Goal: Transaction & Acquisition: Purchase product/service

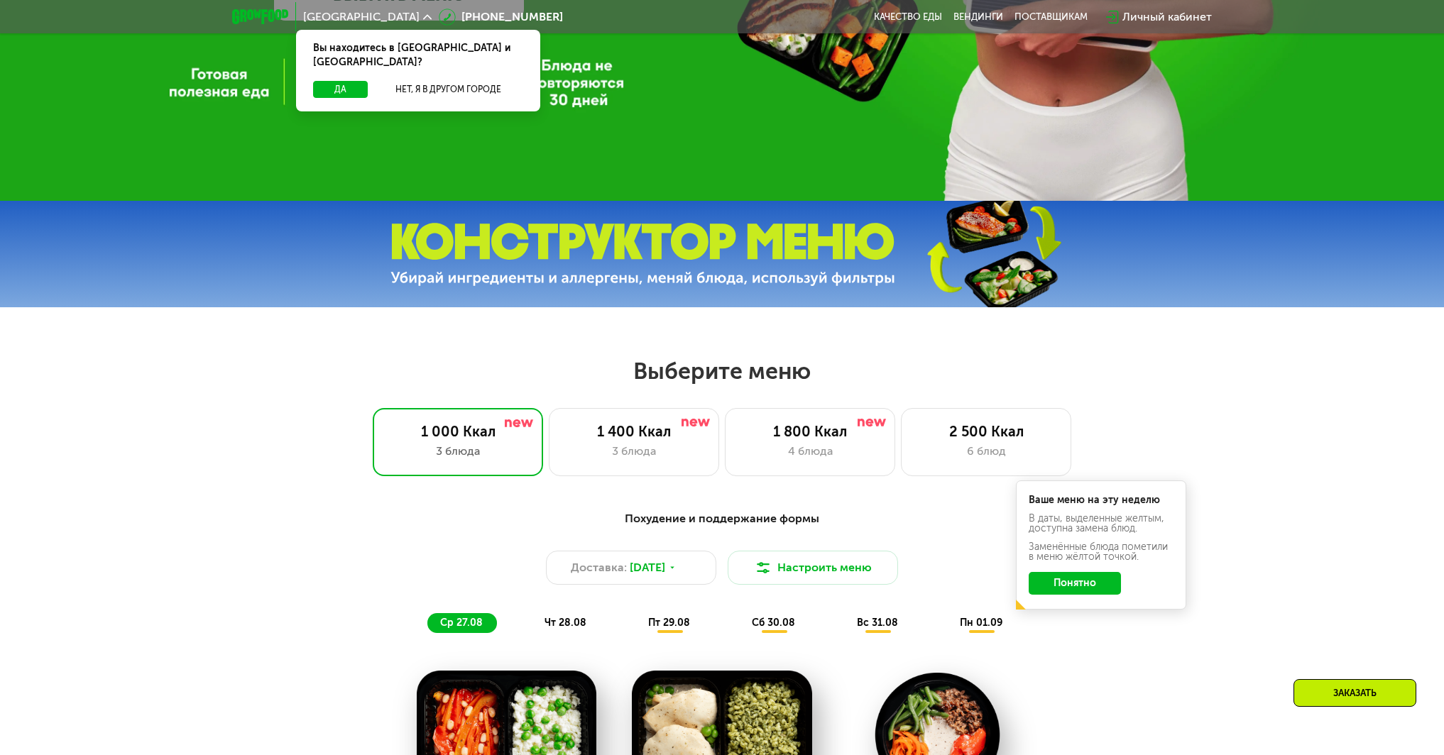
scroll to position [568, 0]
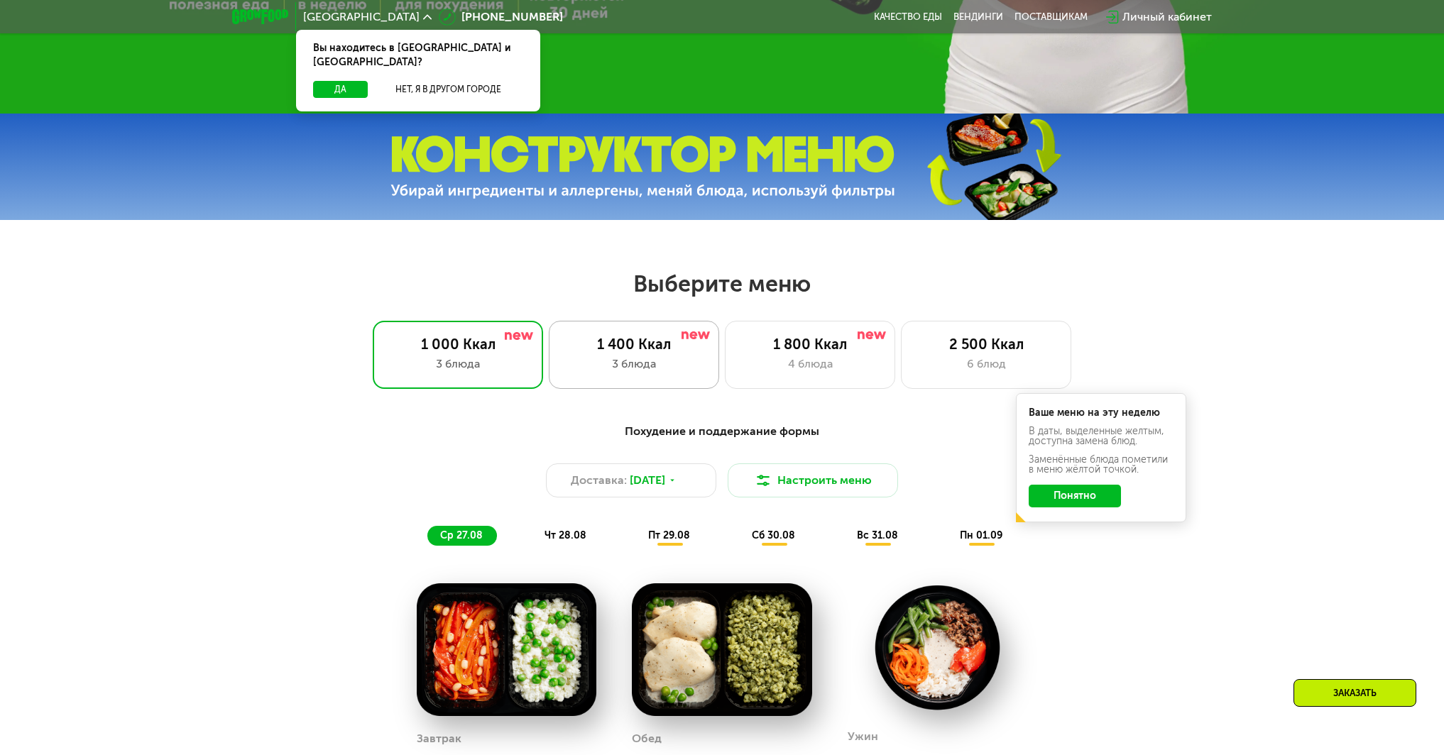
click at [668, 362] on div "3 блюда" at bounding box center [634, 364] width 141 height 17
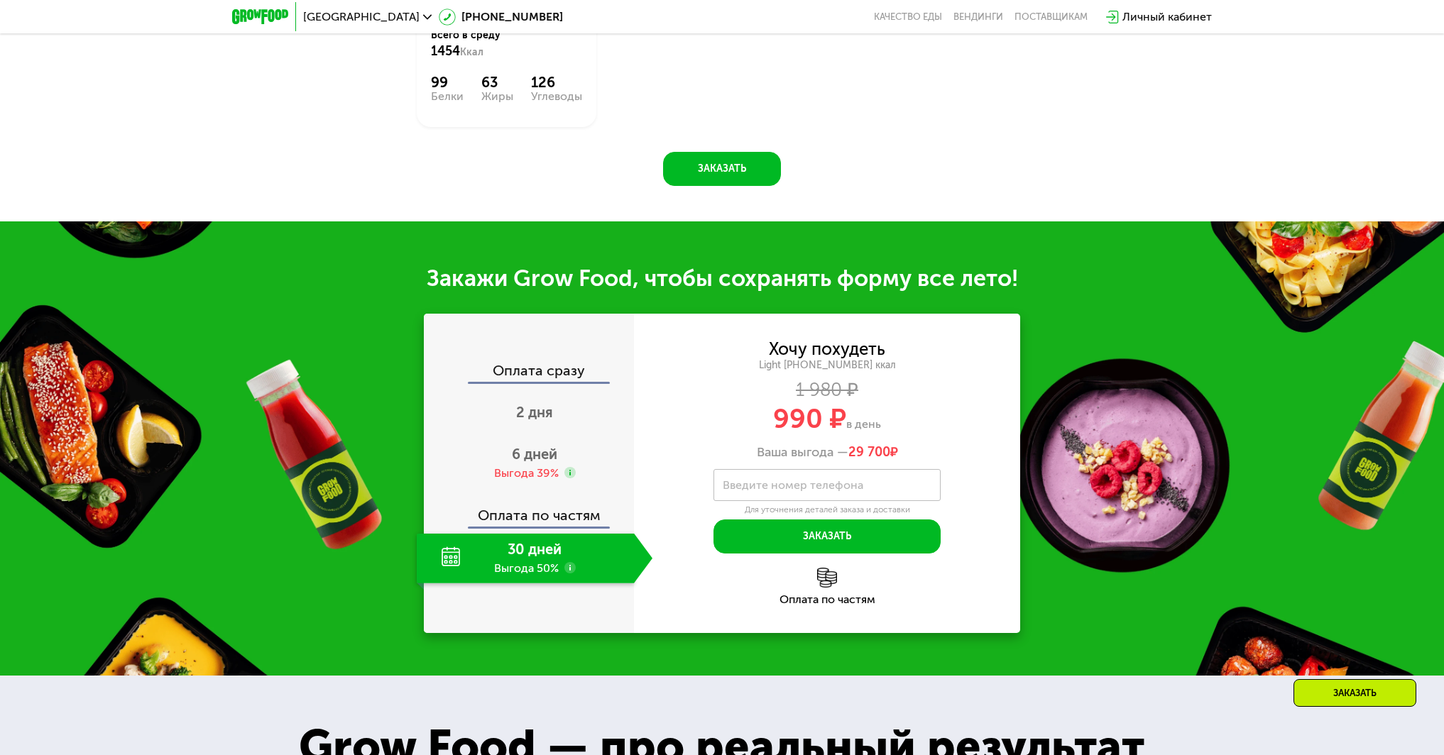
scroll to position [1420, 0]
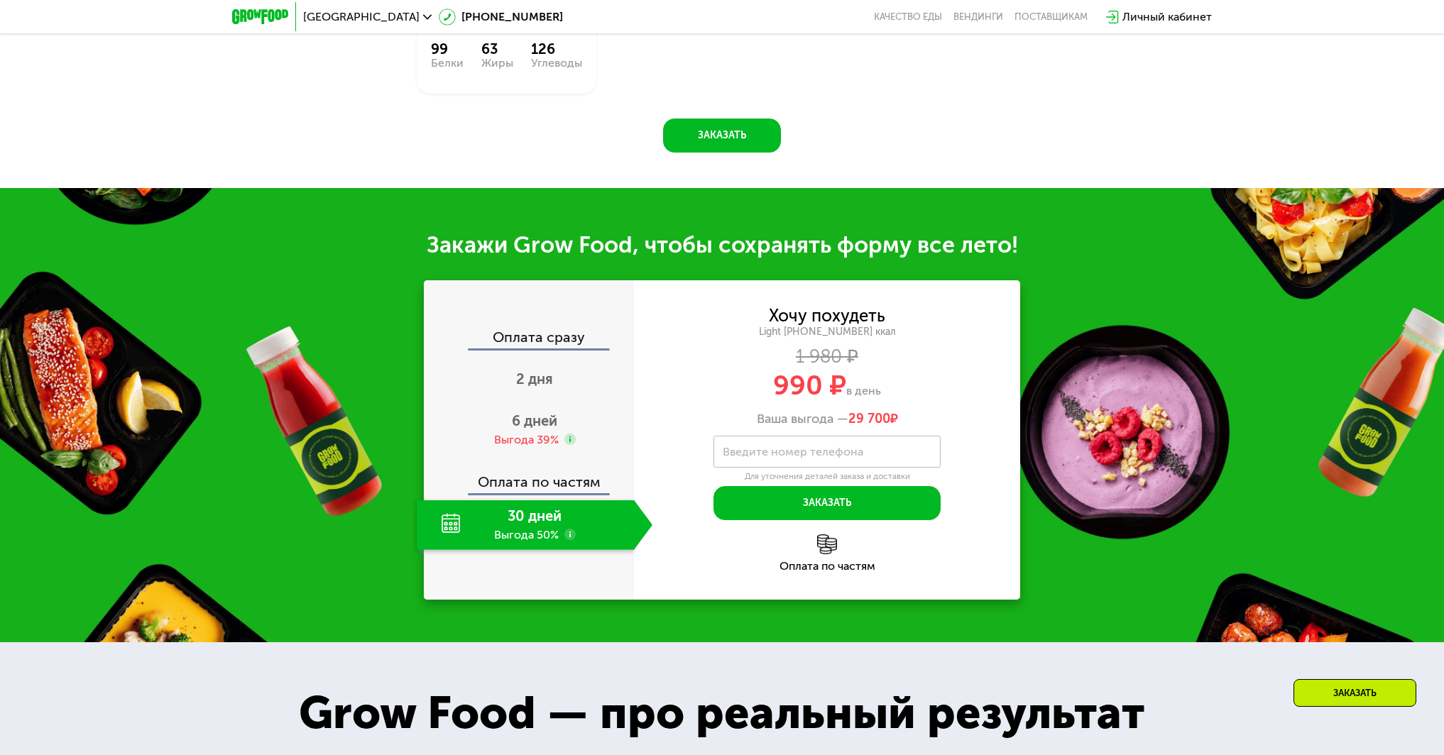
click at [555, 535] on div "30 дней Выгода 50%" at bounding box center [525, 525] width 217 height 50
click at [539, 444] on div "Выгода 39%" at bounding box center [526, 440] width 65 height 16
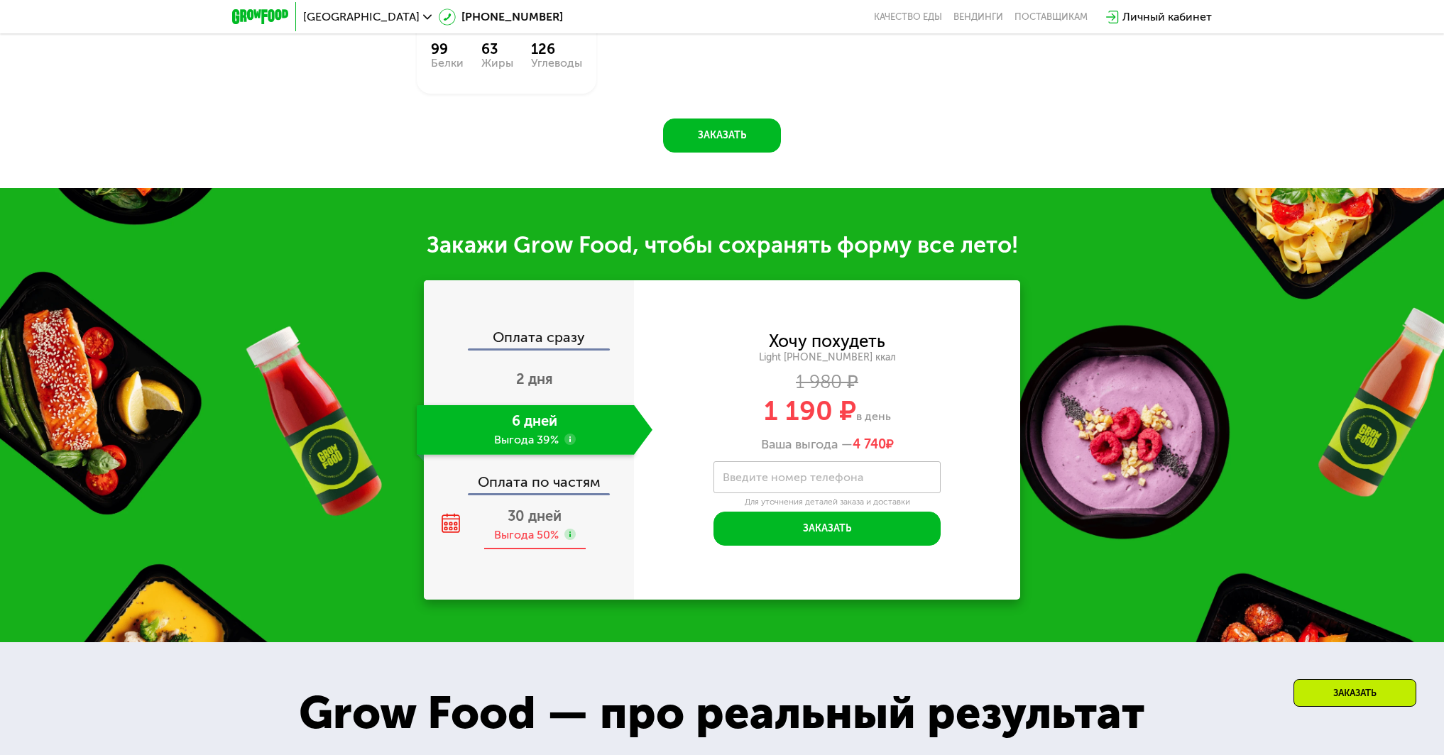
click at [564, 521] on div "30 дней Выгода 50%" at bounding box center [535, 525] width 236 height 50
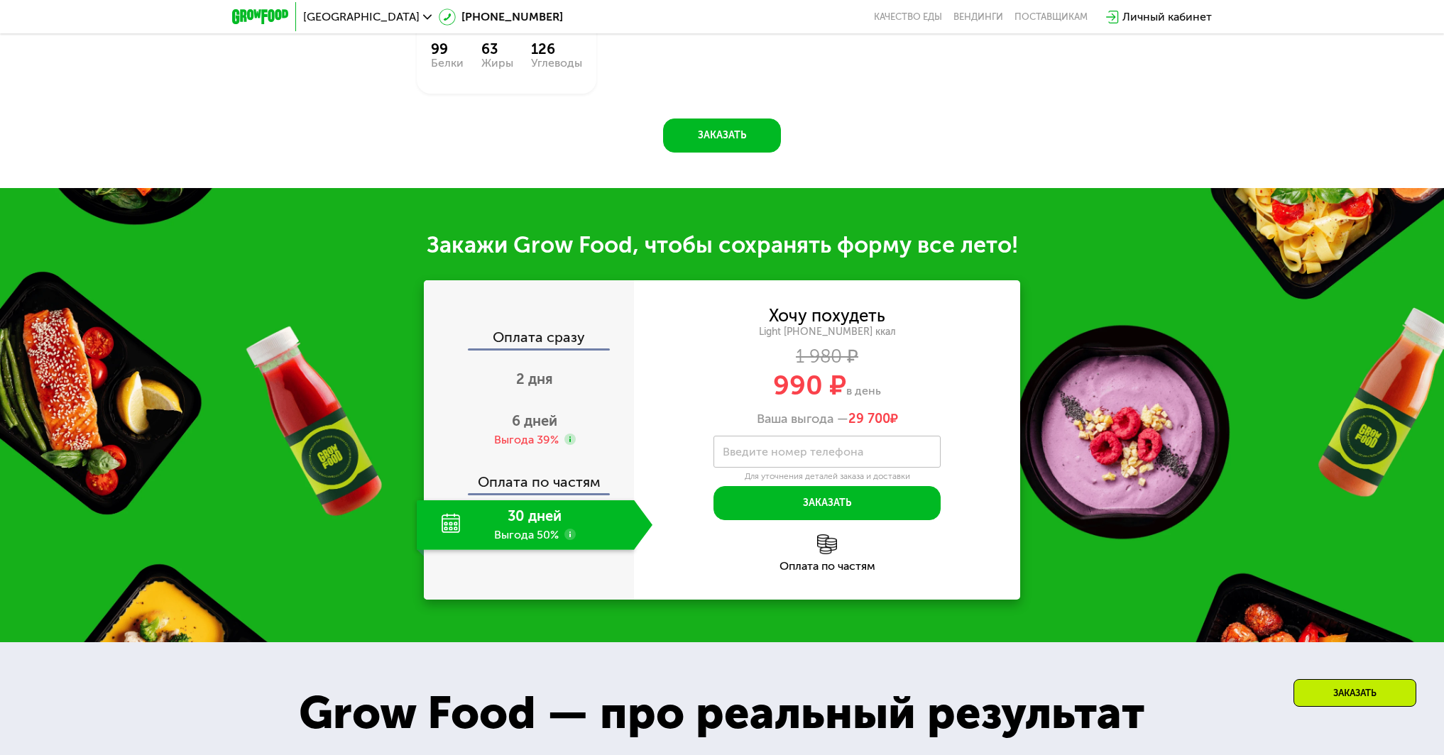
click at [562, 467] on div "Оплата по частям" at bounding box center [529, 477] width 209 height 33
click at [552, 441] on div "Выгода 39%" at bounding box center [526, 440] width 65 height 16
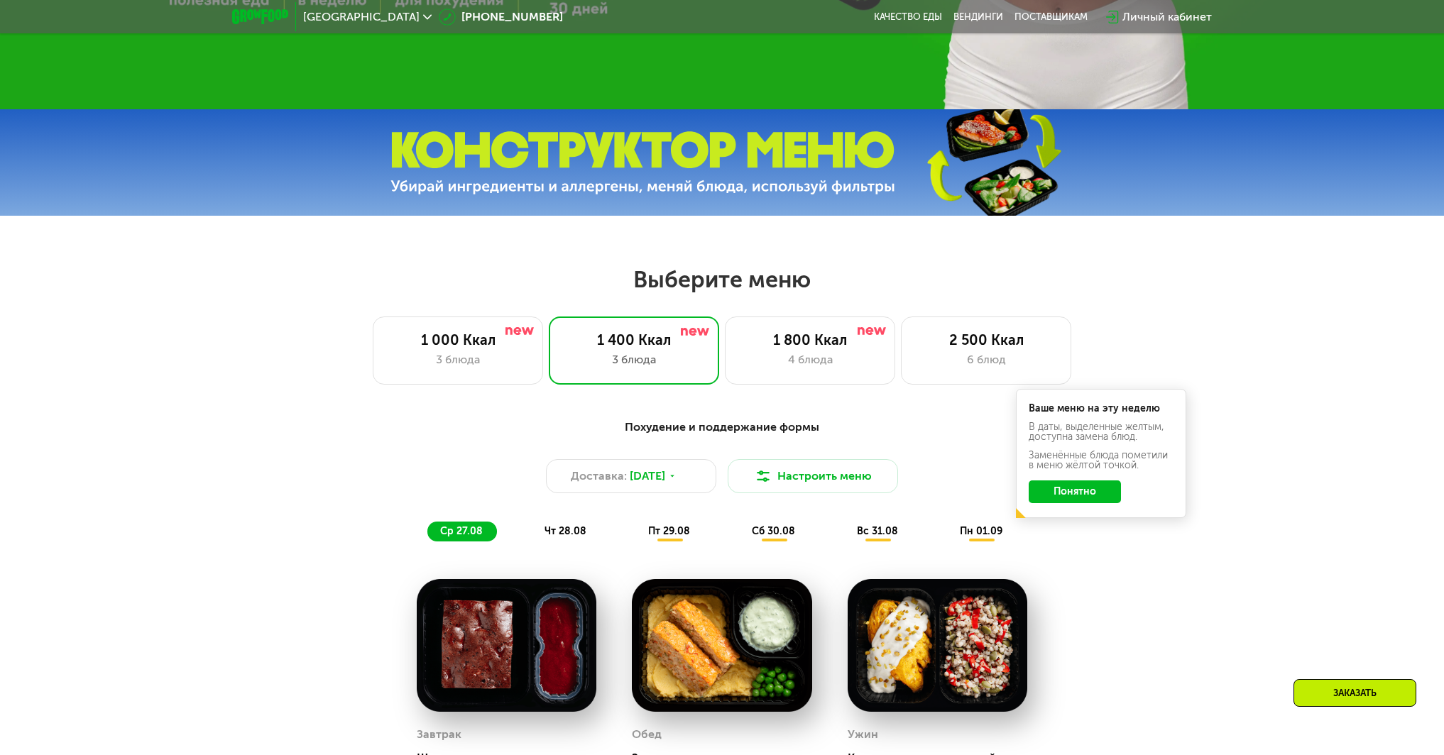
scroll to position [686, 0]
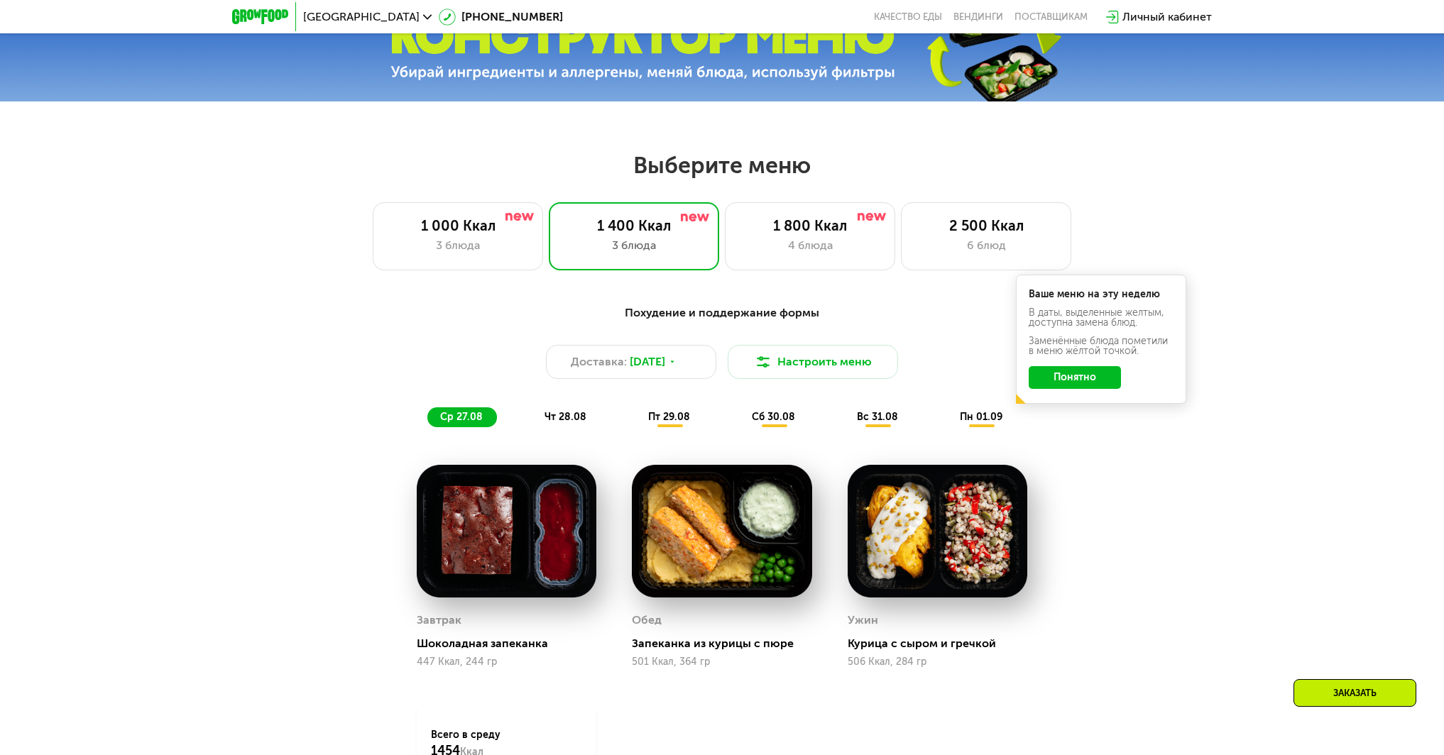
click at [578, 423] on span "чт 28.08" at bounding box center [565, 417] width 42 height 12
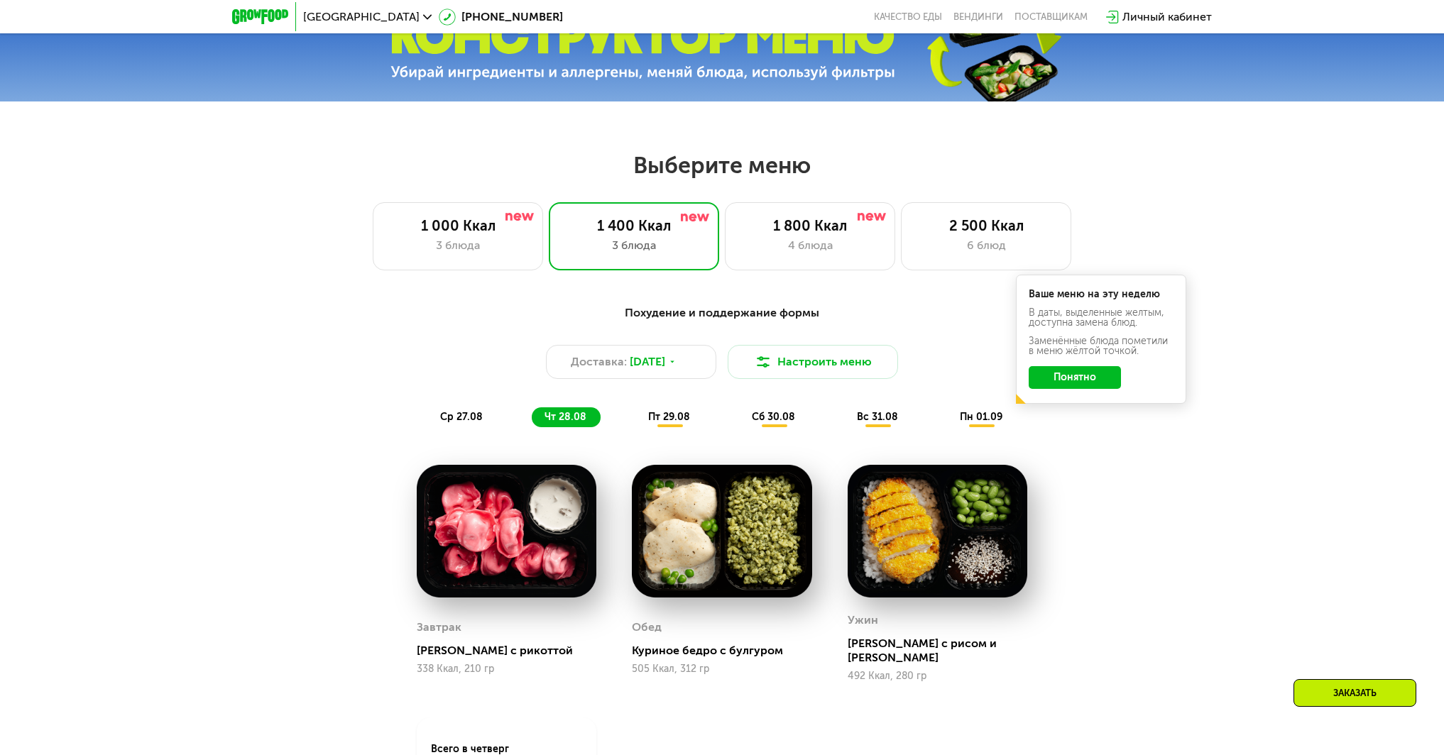
click at [739, 427] on div "пт 29.08" at bounding box center [774, 417] width 70 height 20
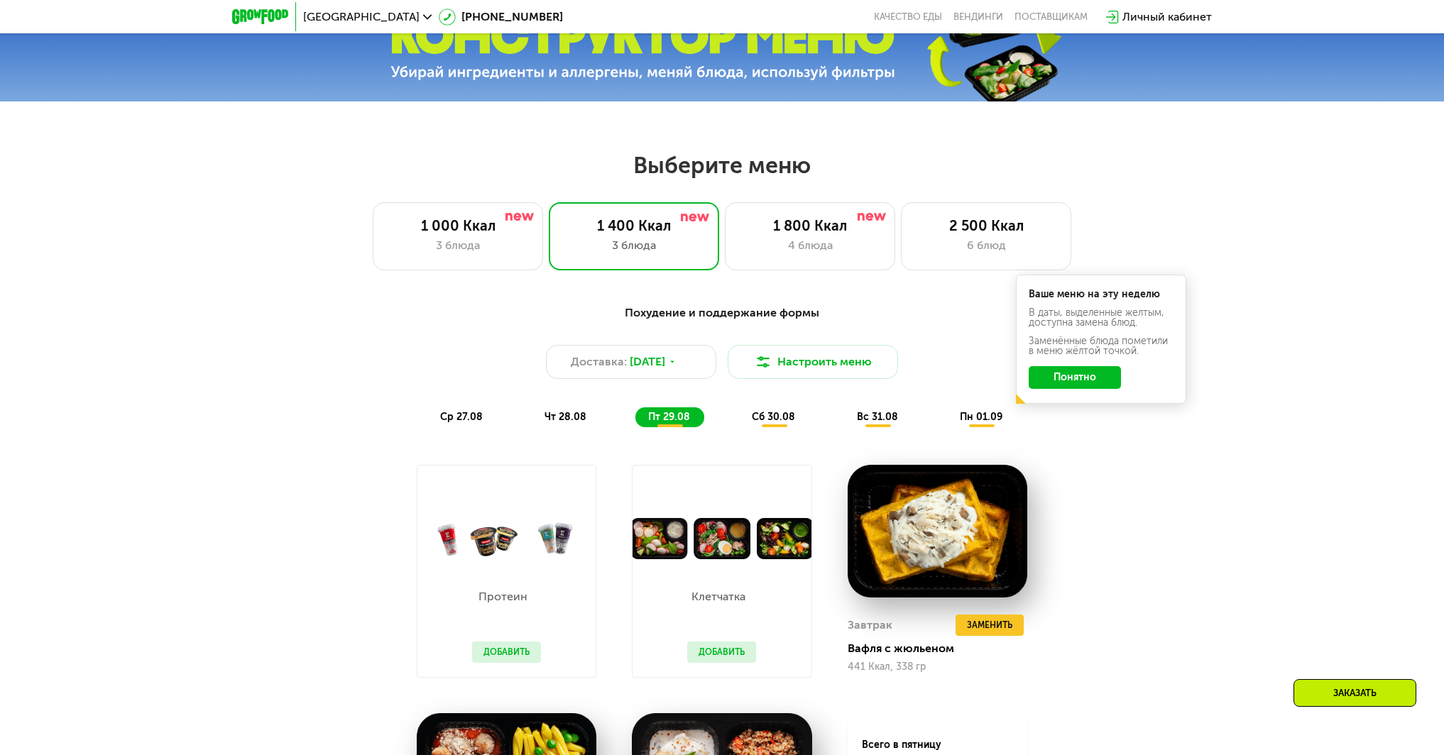
click at [528, 427] on div "ср 27.08 чт 28.08 пт 29.08 сб 30.08 вс 31.08 пн 01.09" at bounding box center [721, 417] width 589 height 20
click at [472, 423] on span "ср 27.08" at bounding box center [461, 417] width 43 height 12
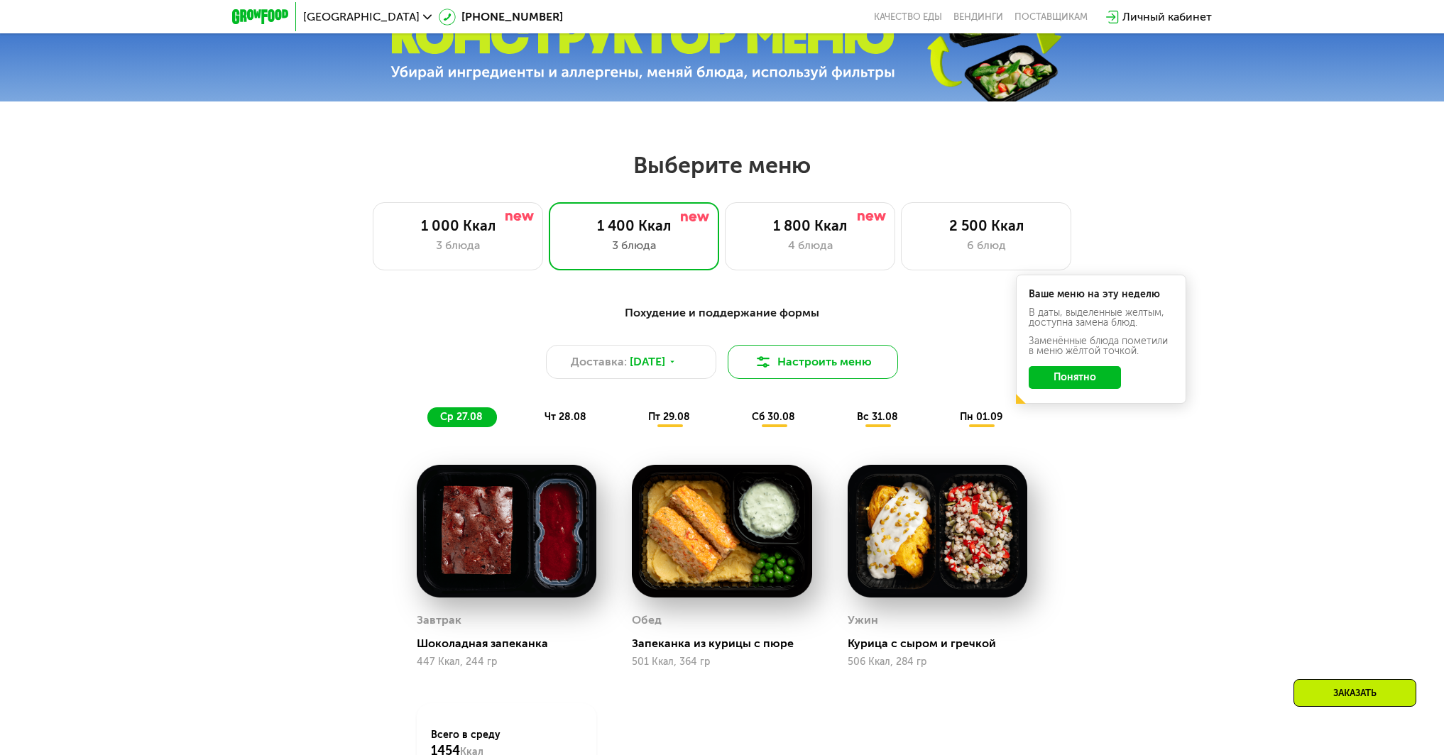
click at [813, 369] on button "Настроить меню" at bounding box center [813, 362] width 170 height 34
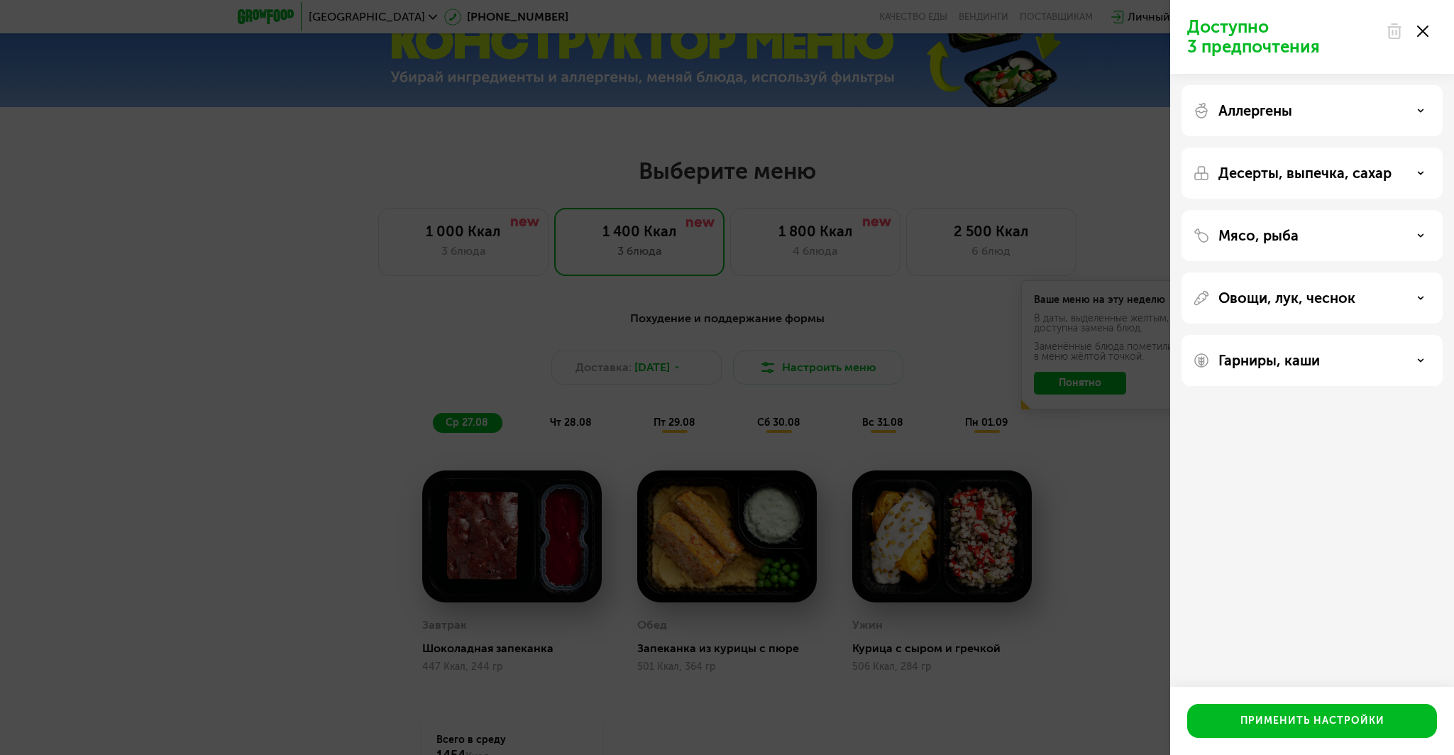
click at [1331, 148] on div "Аллергены" at bounding box center [1312, 173] width 261 height 51
click at [1443, 112] on div "Аллергены Десерты, выпечка, сахар Мясо, рыба Овощи, лук, чеснок Гарниры, каши" at bounding box center [1313, 236] width 284 height 324
click at [1418, 114] on div "Аллергены" at bounding box center [1312, 110] width 239 height 17
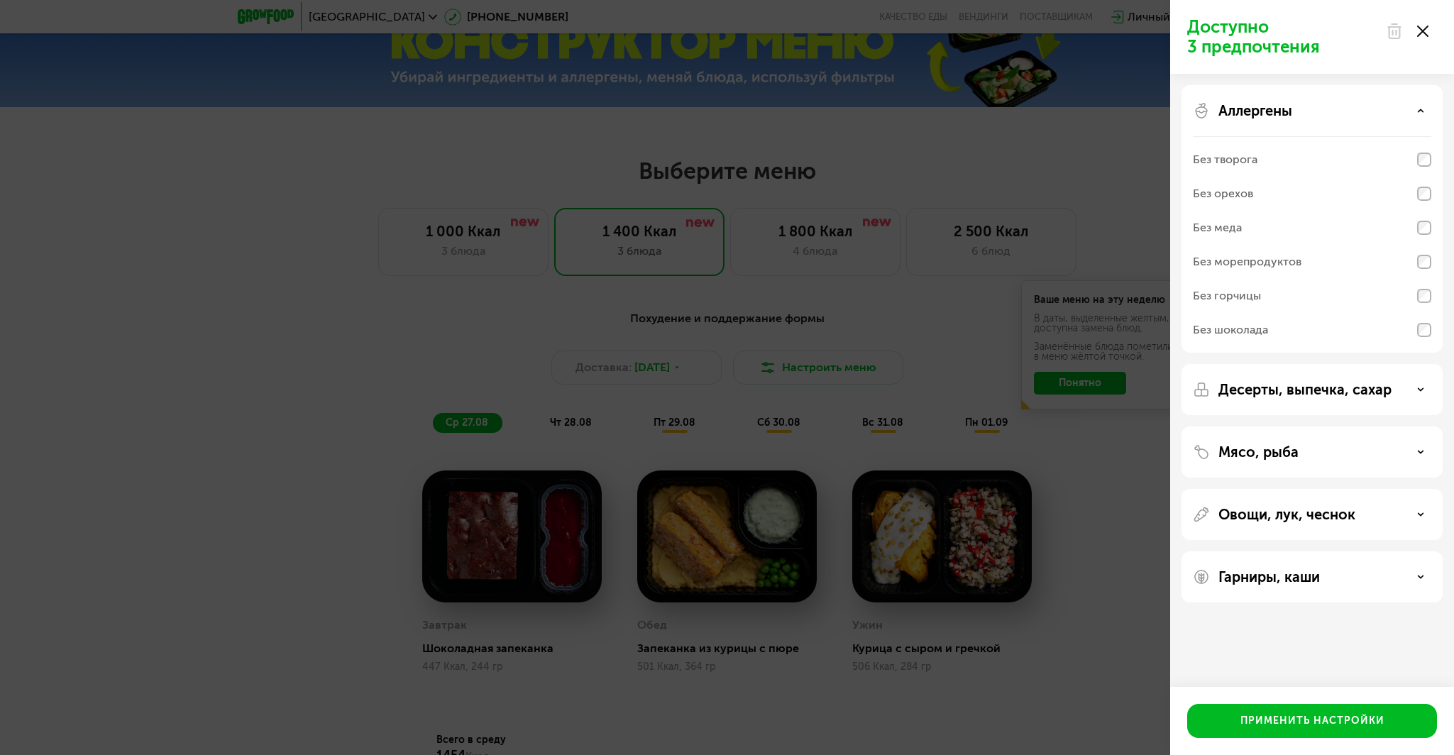
click at [1418, 114] on div "Аллергены" at bounding box center [1312, 110] width 239 height 17
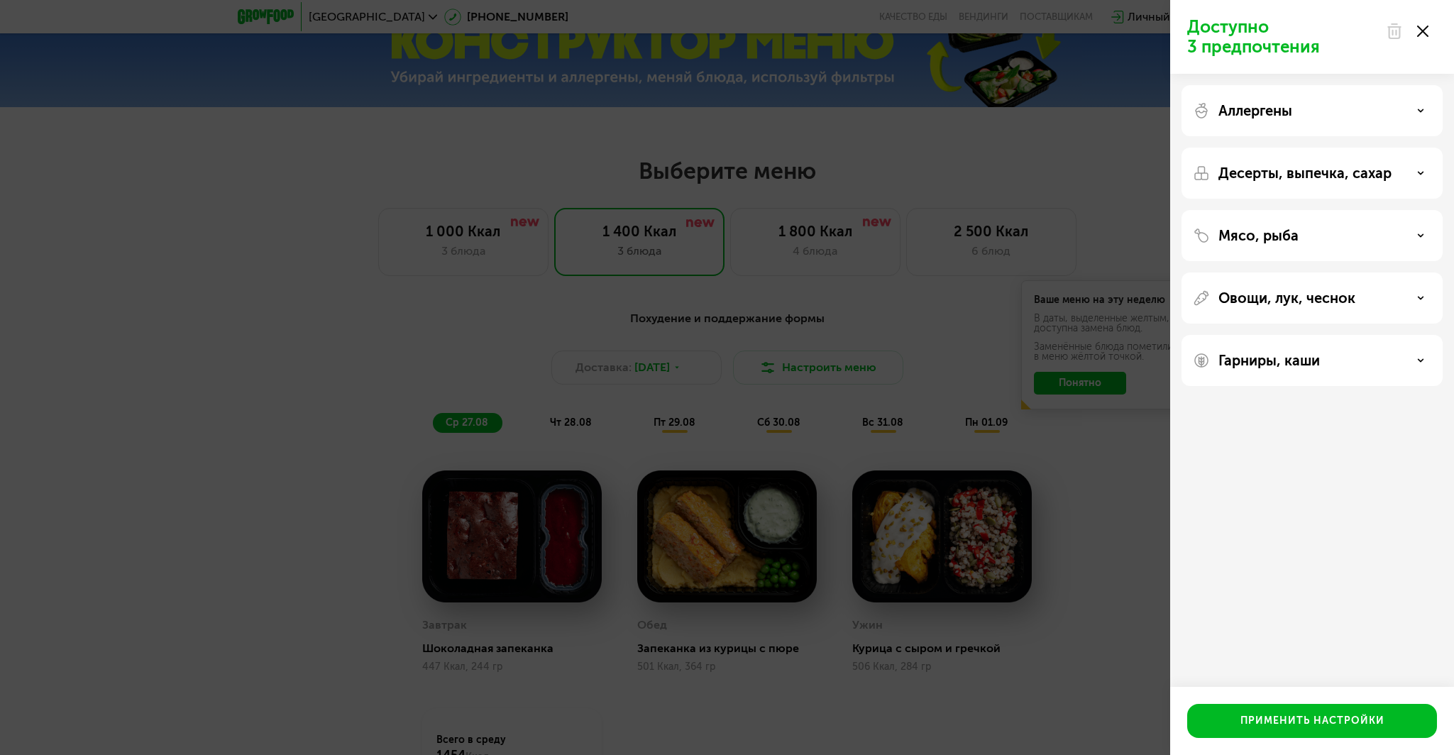
click at [1382, 170] on p "Десерты, выпечка, сахар" at bounding box center [1305, 173] width 173 height 17
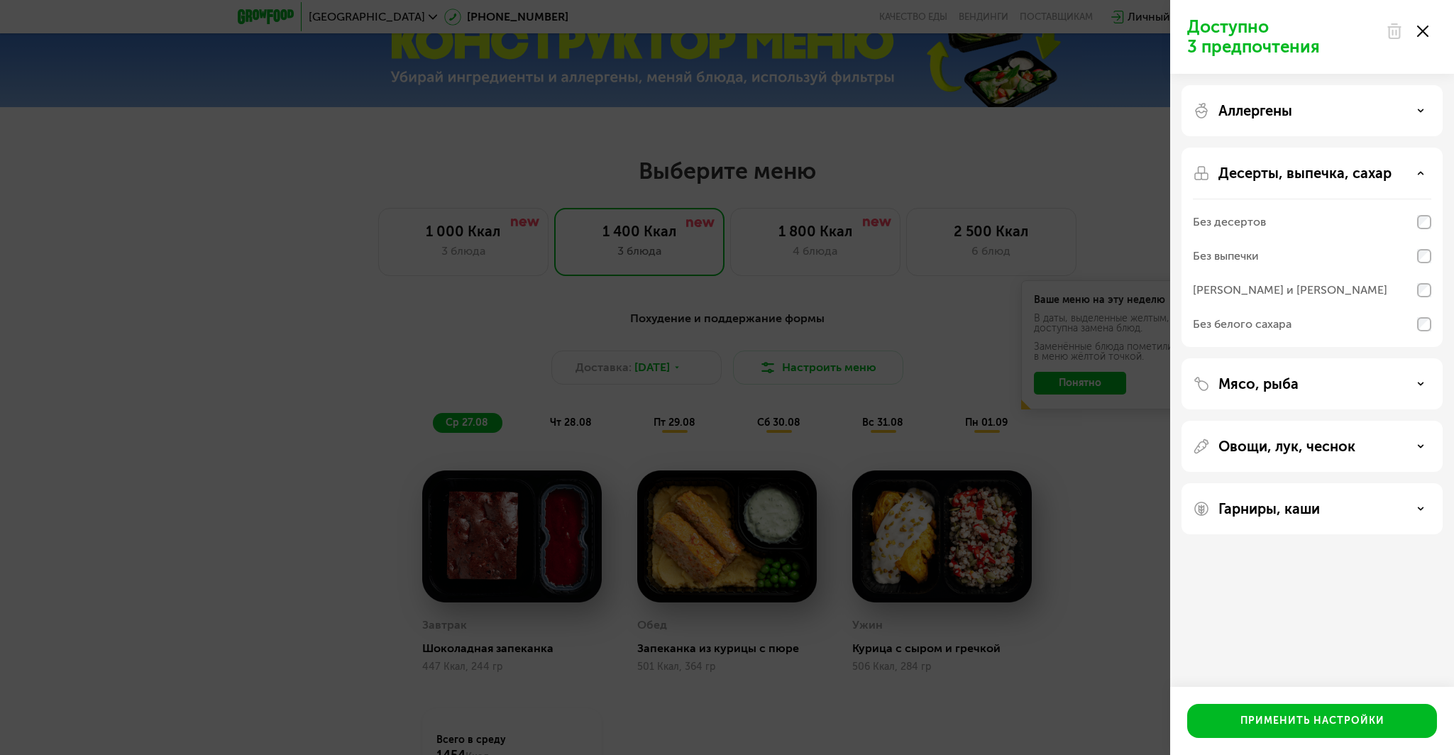
click at [1359, 165] on p "Десерты, выпечка, сахар" at bounding box center [1305, 173] width 173 height 17
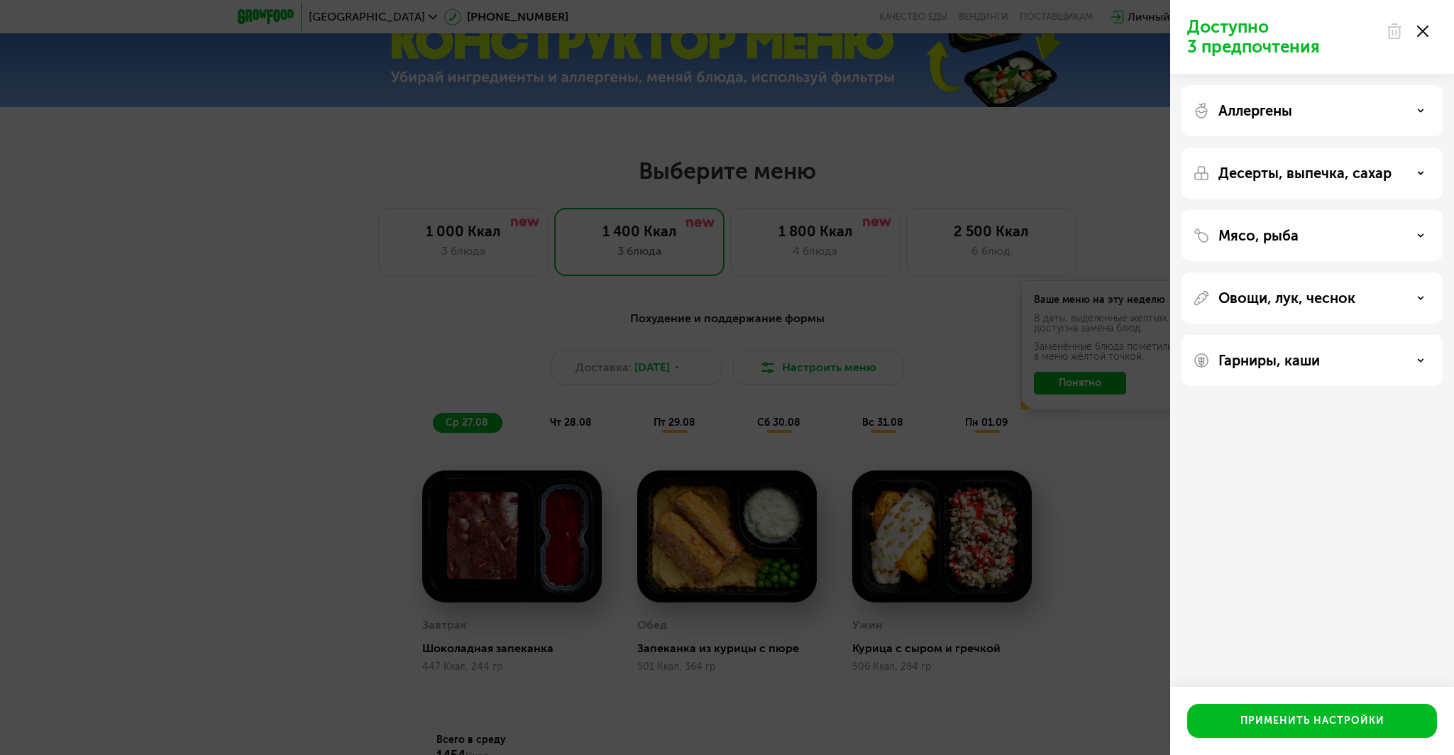
click at [1326, 273] on div "Мясо, рыба" at bounding box center [1312, 298] width 261 height 51
click at [1316, 238] on div "Мясо, рыба" at bounding box center [1312, 235] width 239 height 17
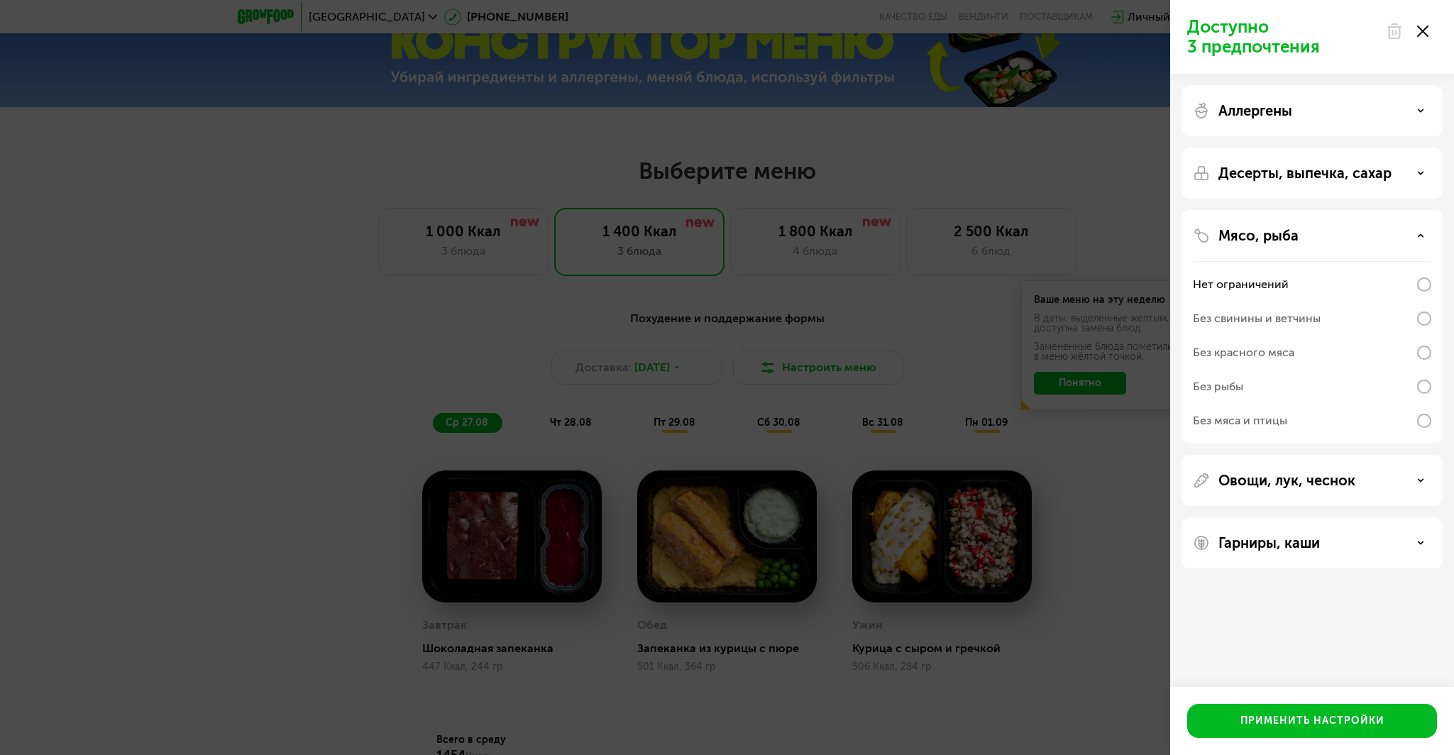
click at [1316, 238] on div "Мясо, рыба" at bounding box center [1312, 235] width 239 height 17
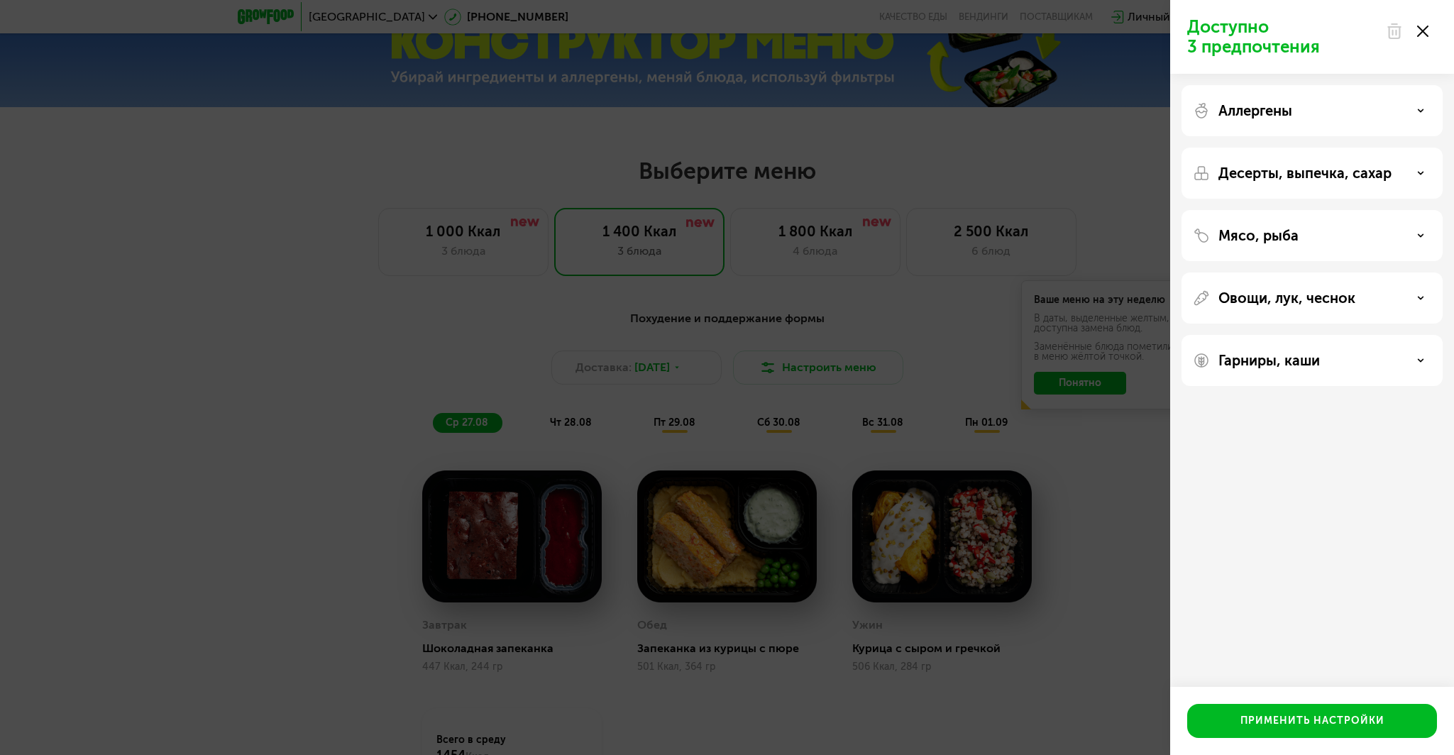
click at [1316, 335] on div "Овощи, лук, чеснок" at bounding box center [1312, 360] width 261 height 51
click at [1314, 294] on p "Овощи, лук, чеснок" at bounding box center [1287, 298] width 137 height 17
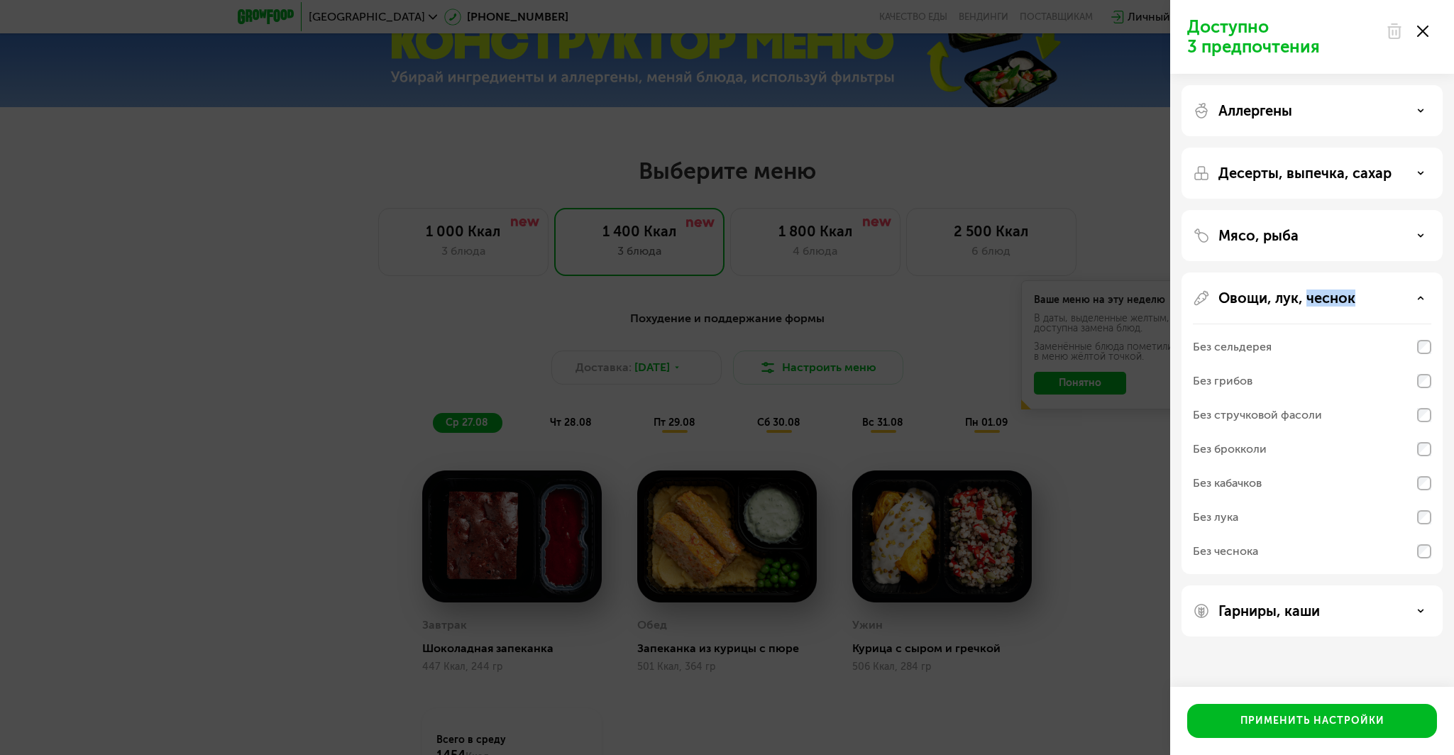
click at [1314, 294] on p "Овощи, лук, чеснок" at bounding box center [1287, 298] width 137 height 17
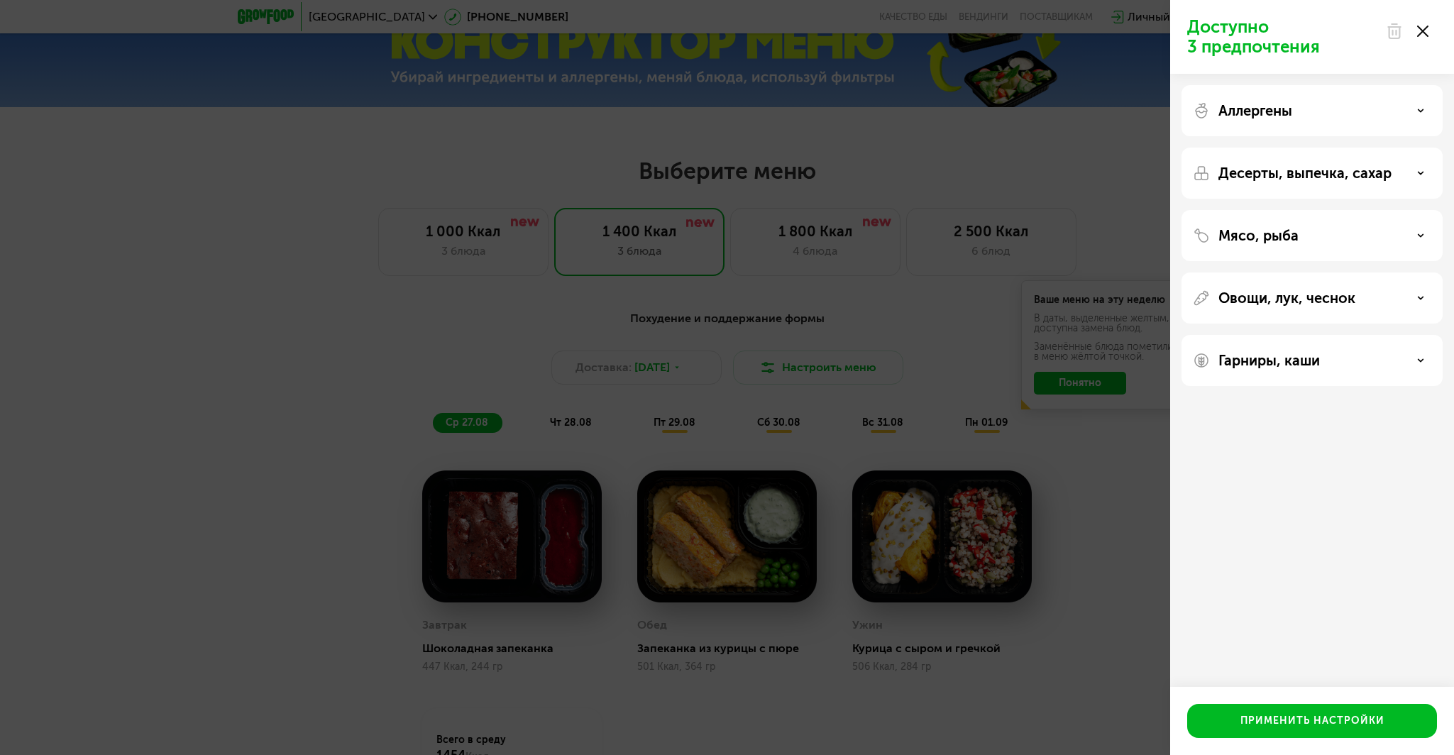
click at [1286, 368] on p "Гарниры, каши" at bounding box center [1270, 360] width 102 height 17
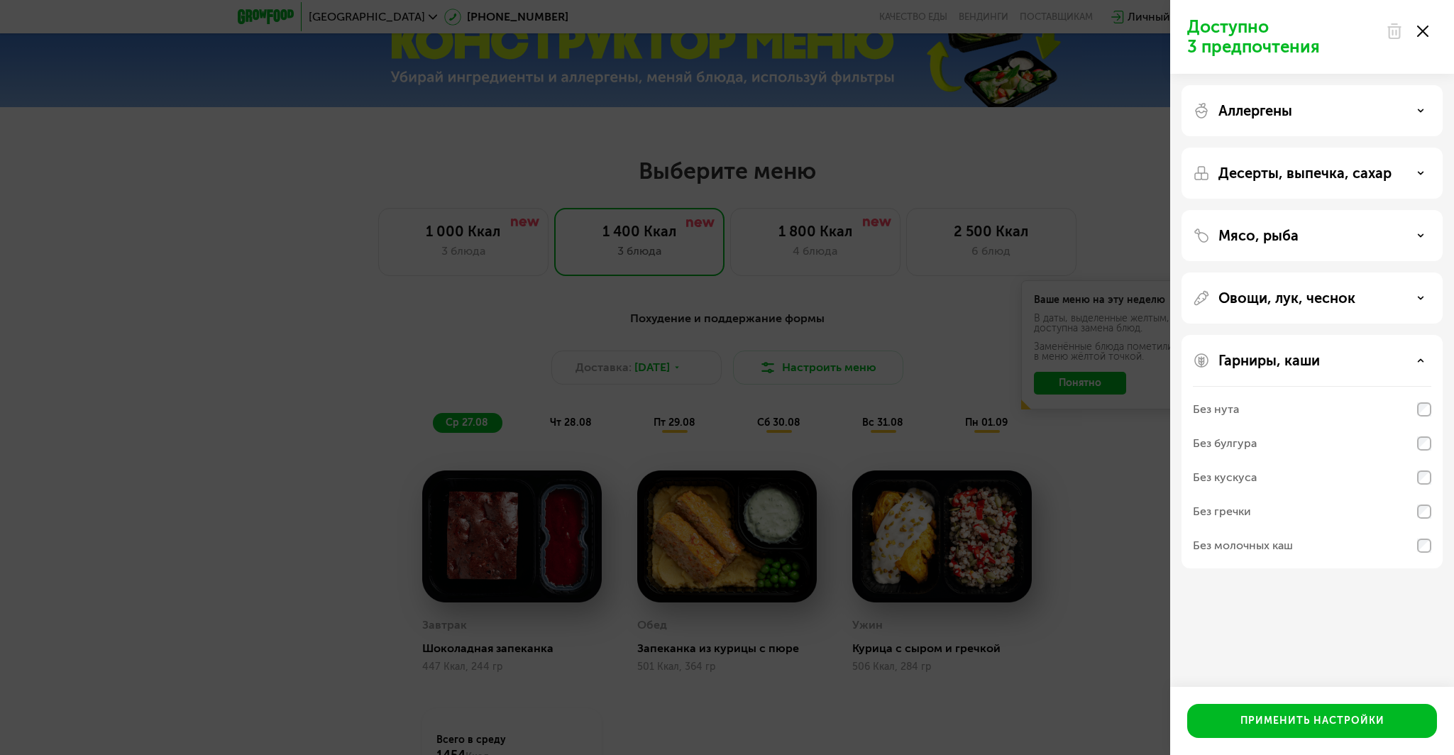
click at [1286, 368] on p "Гарниры, каши" at bounding box center [1270, 360] width 102 height 17
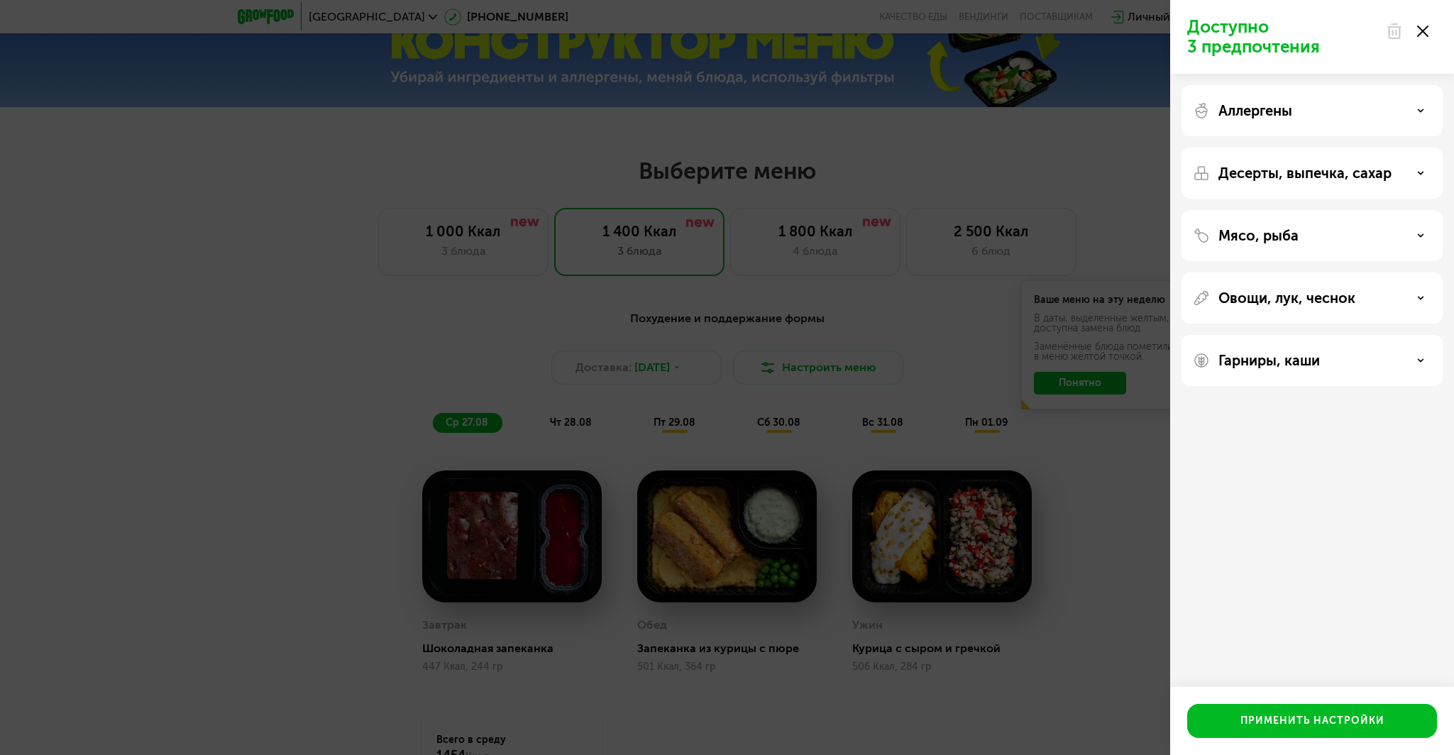
click at [1087, 490] on div "Доступно 3 предпочтения Аллергены Десерты, выпечка, сахар Мясо, рыба Овощи, лук…" at bounding box center [727, 377] width 1454 height 755
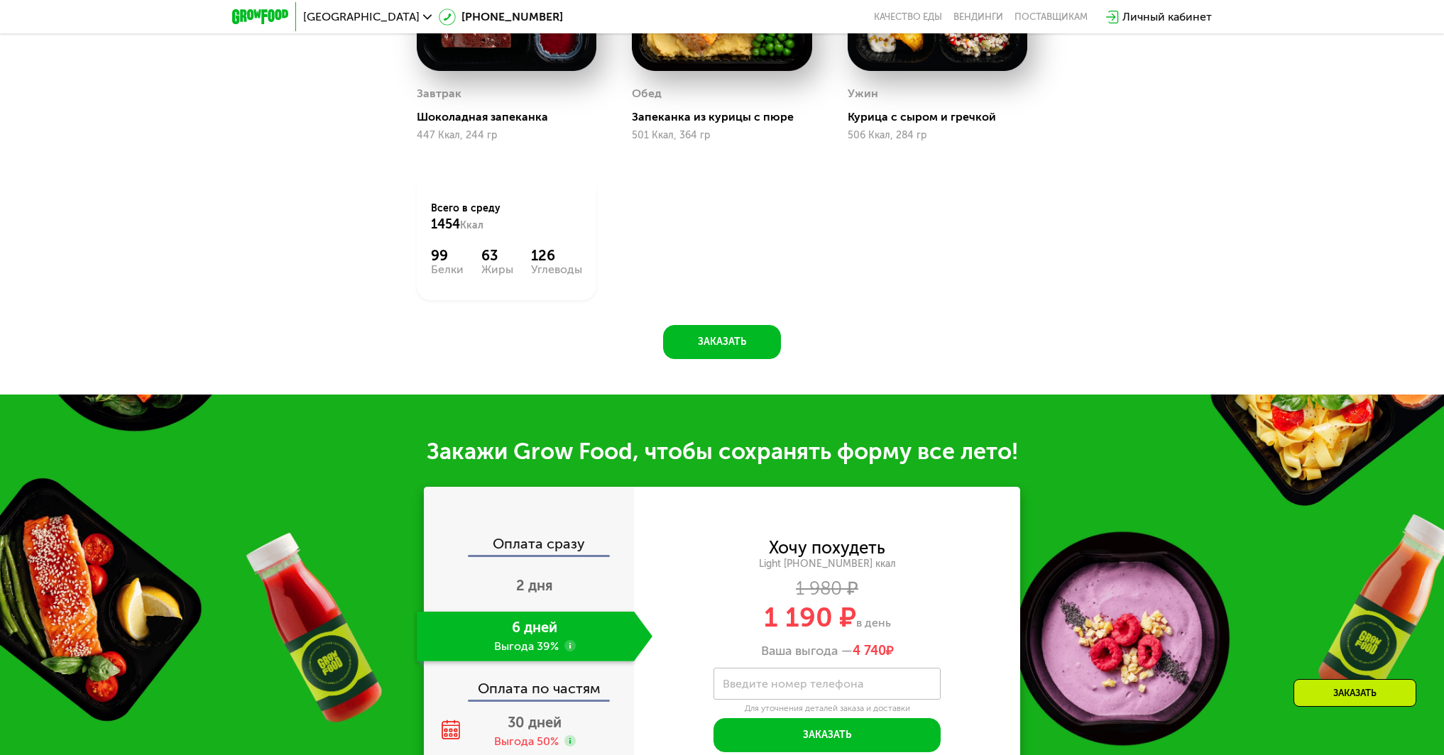
scroll to position [1325, 0]
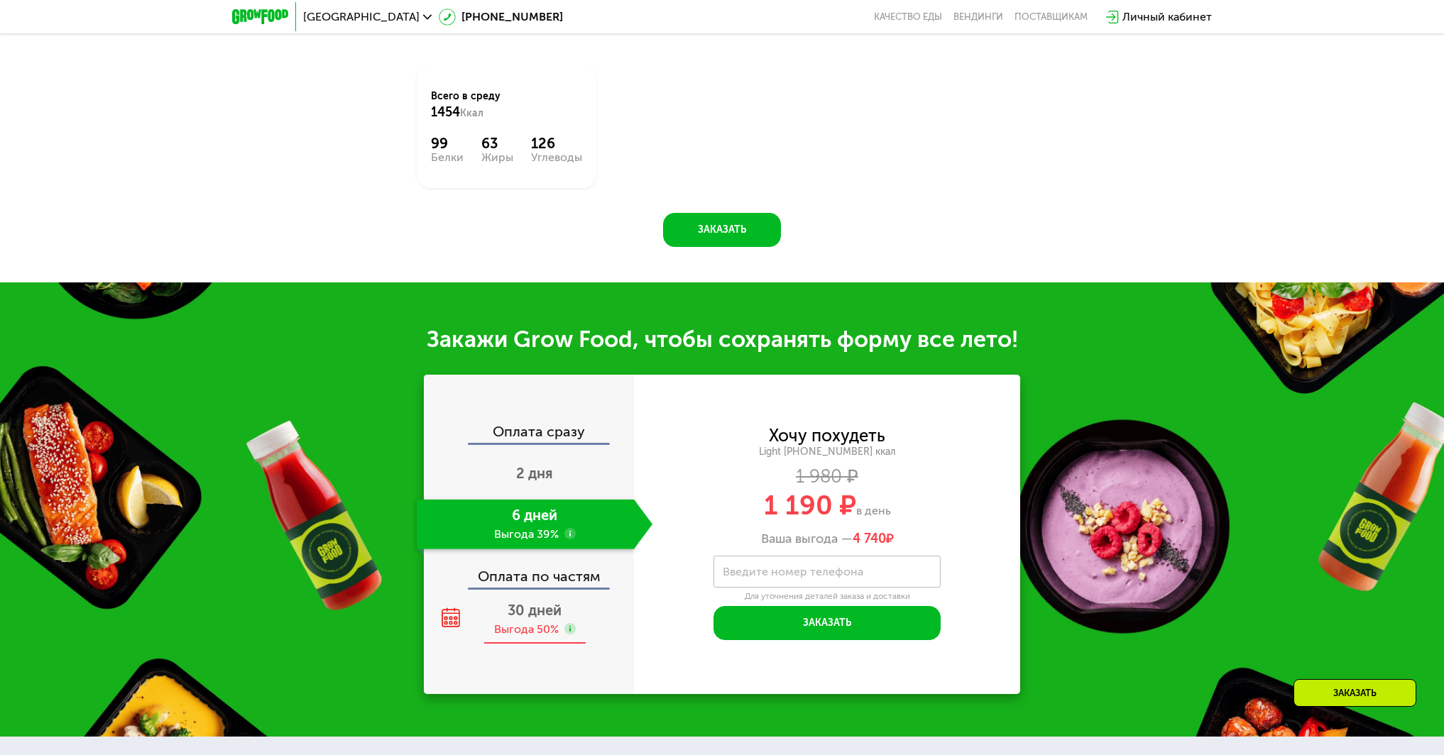
click at [561, 616] on span "30 дней" at bounding box center [535, 610] width 54 height 17
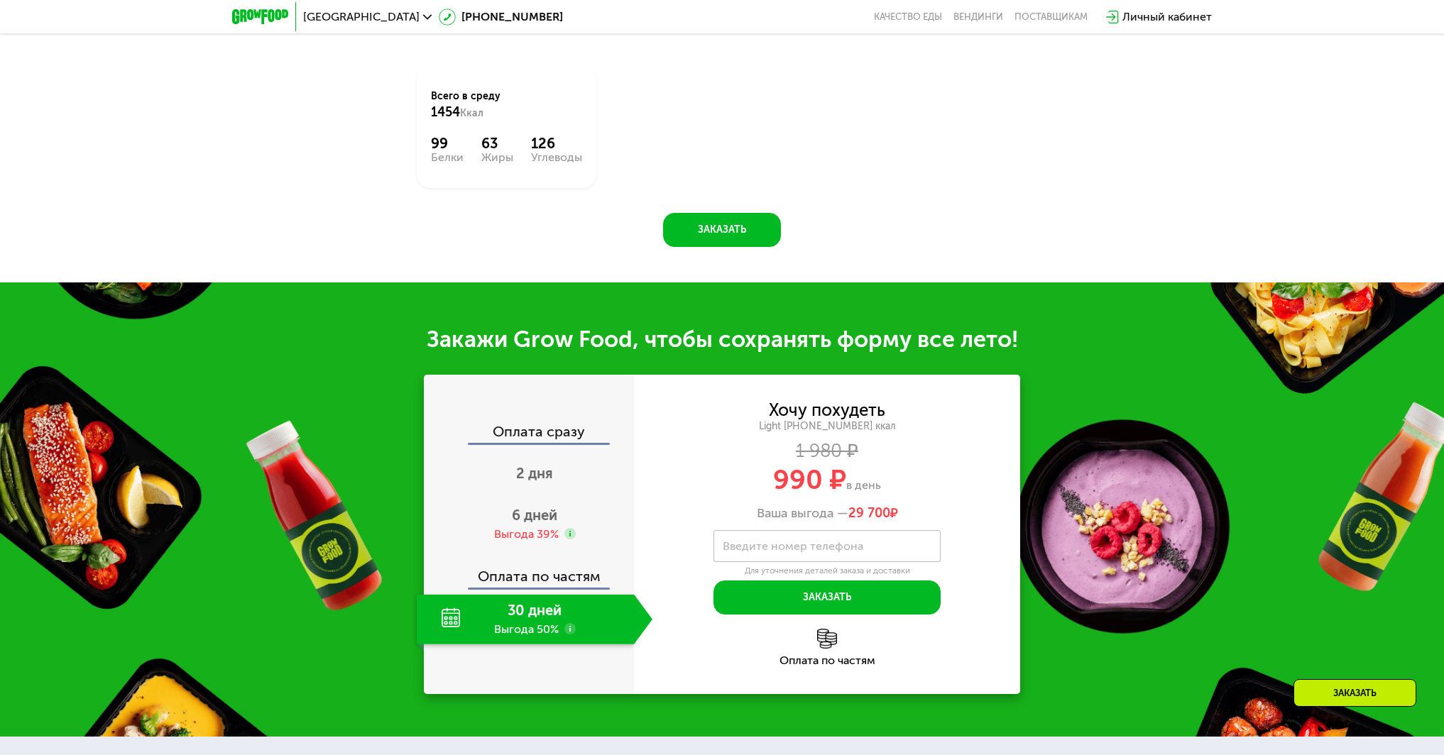
click at [868, 510] on div "Хочу похудеть Light [PHONE_NUMBER] ккал 1 980 ₽ 990 ₽ в день Ваша выгода — 29 7…" at bounding box center [827, 461] width 386 height 119
click at [813, 493] on span "990 ₽" at bounding box center [809, 480] width 73 height 33
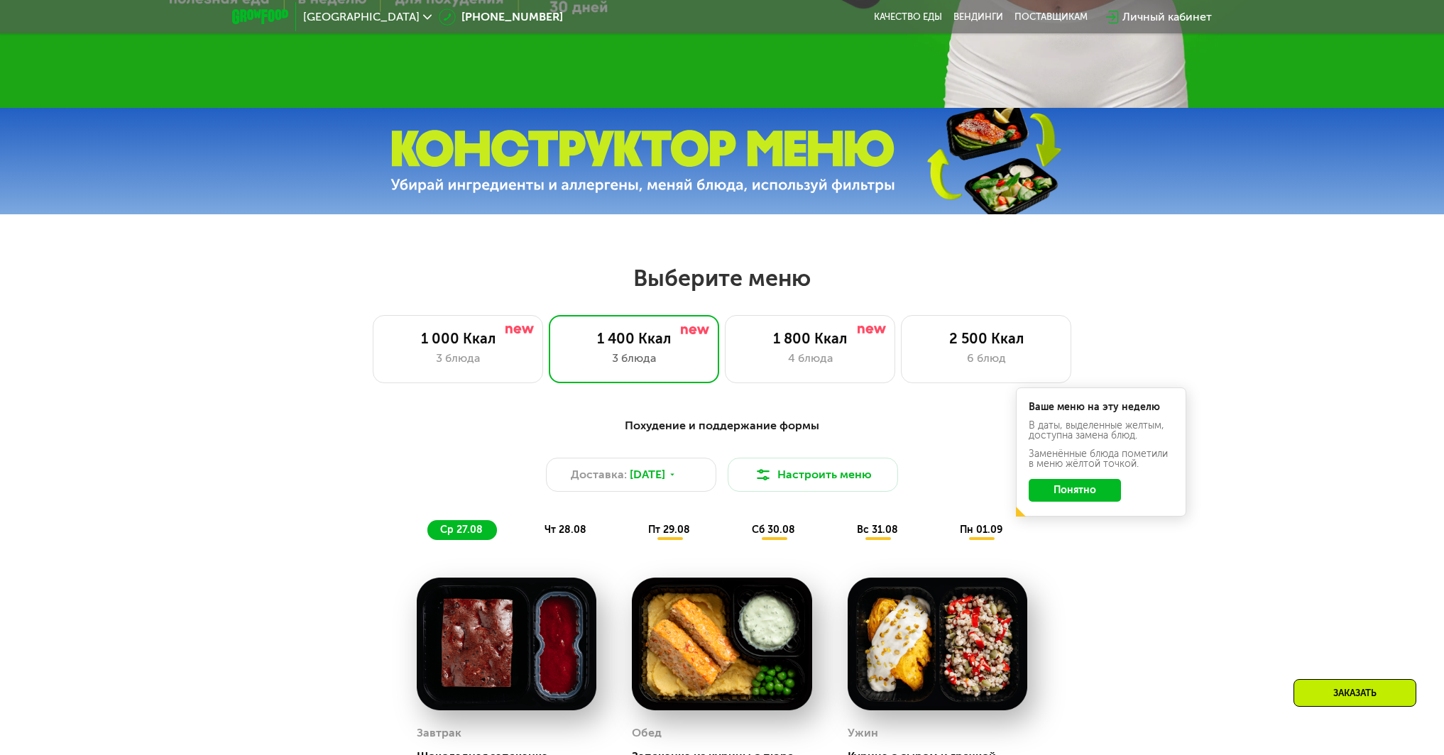
scroll to position [615, 0]
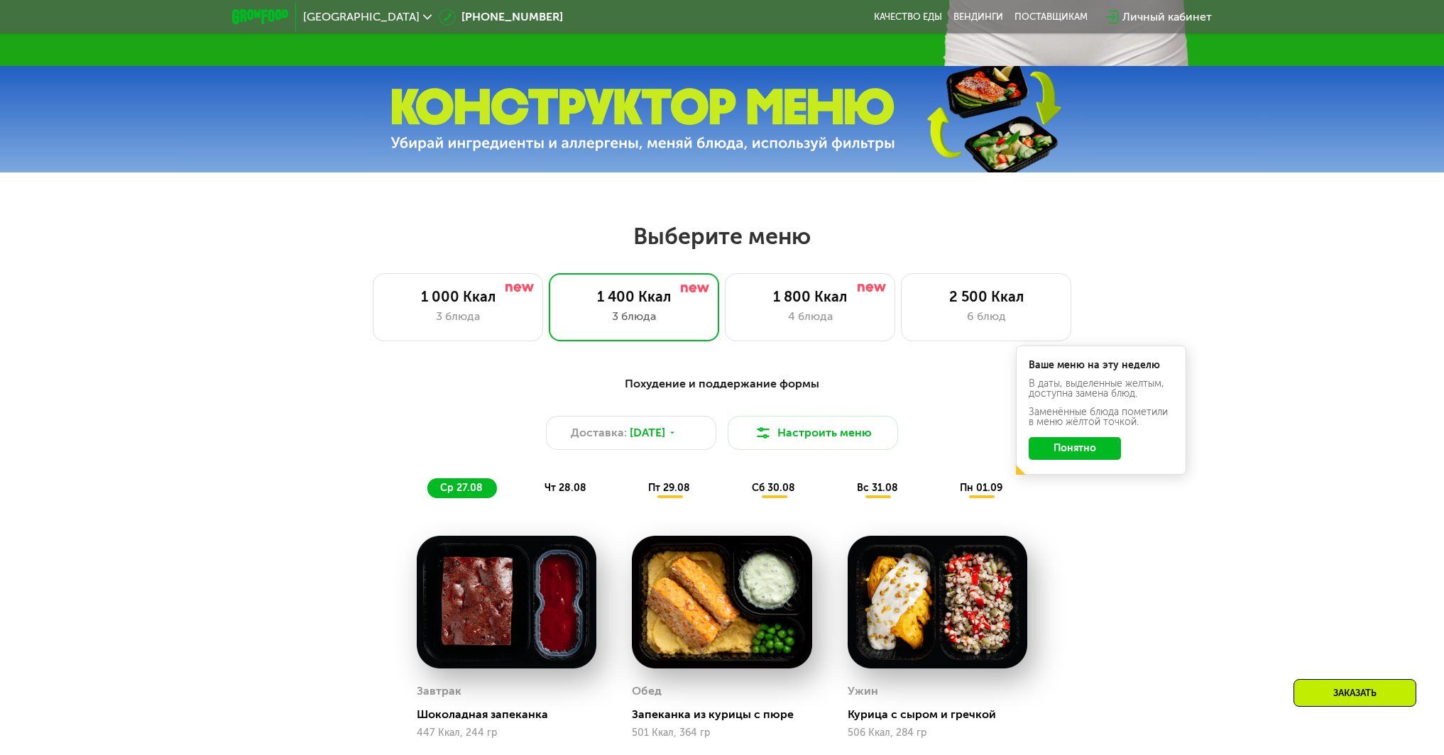
click at [1064, 454] on button "Понятно" at bounding box center [1075, 448] width 92 height 23
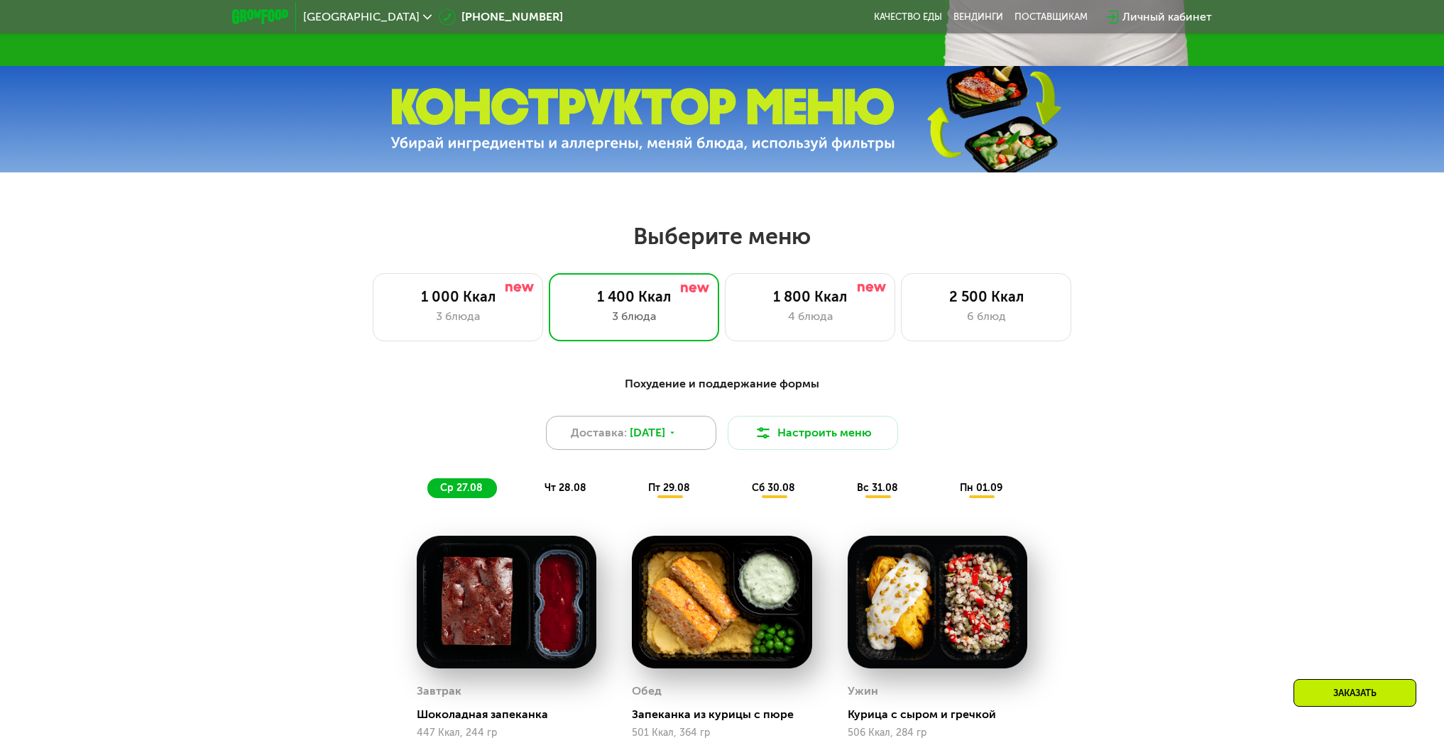
click at [656, 437] on span "[DATE]" at bounding box center [647, 432] width 35 height 17
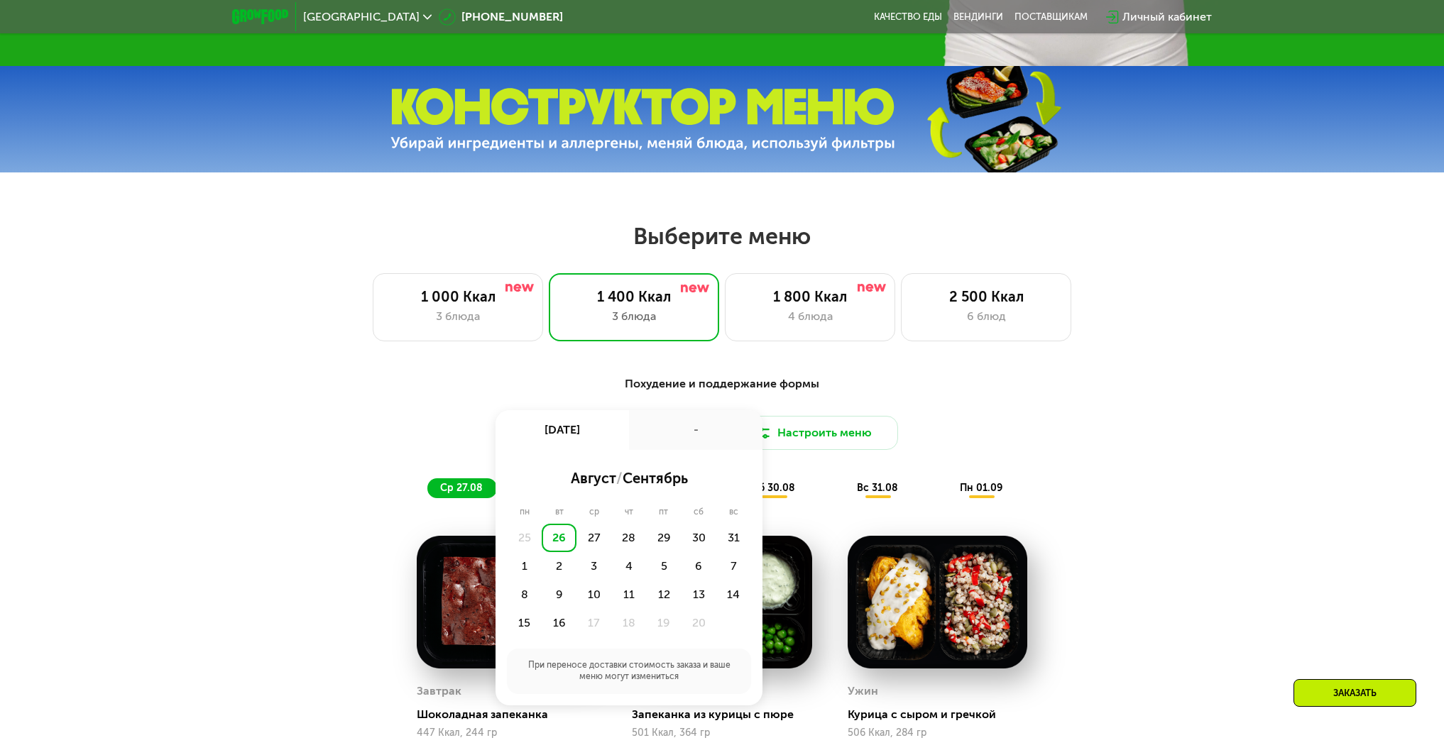
click at [694, 385] on div "Похудение и поддержание формы" at bounding box center [722, 385] width 840 height 18
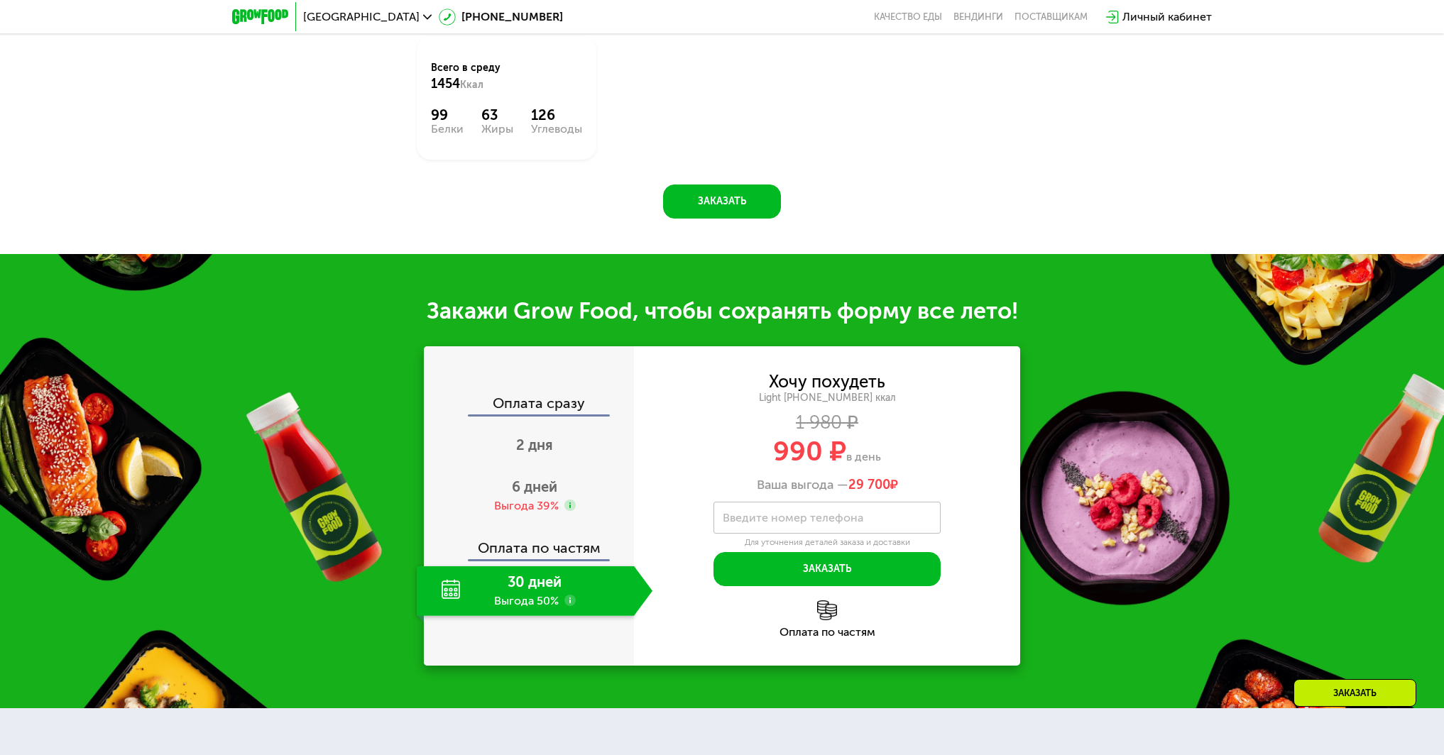
scroll to position [1396, 0]
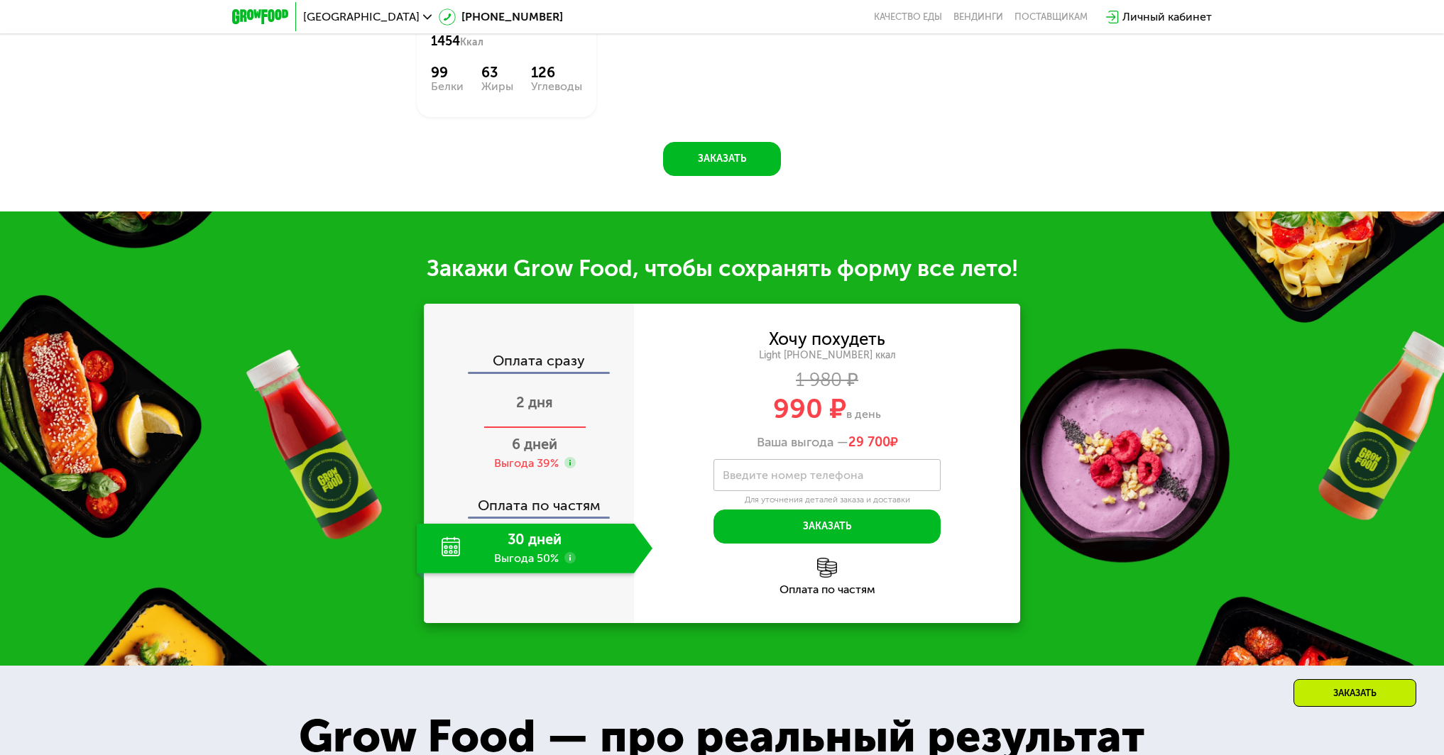
click at [546, 411] on span "2 дня" at bounding box center [534, 402] width 37 height 17
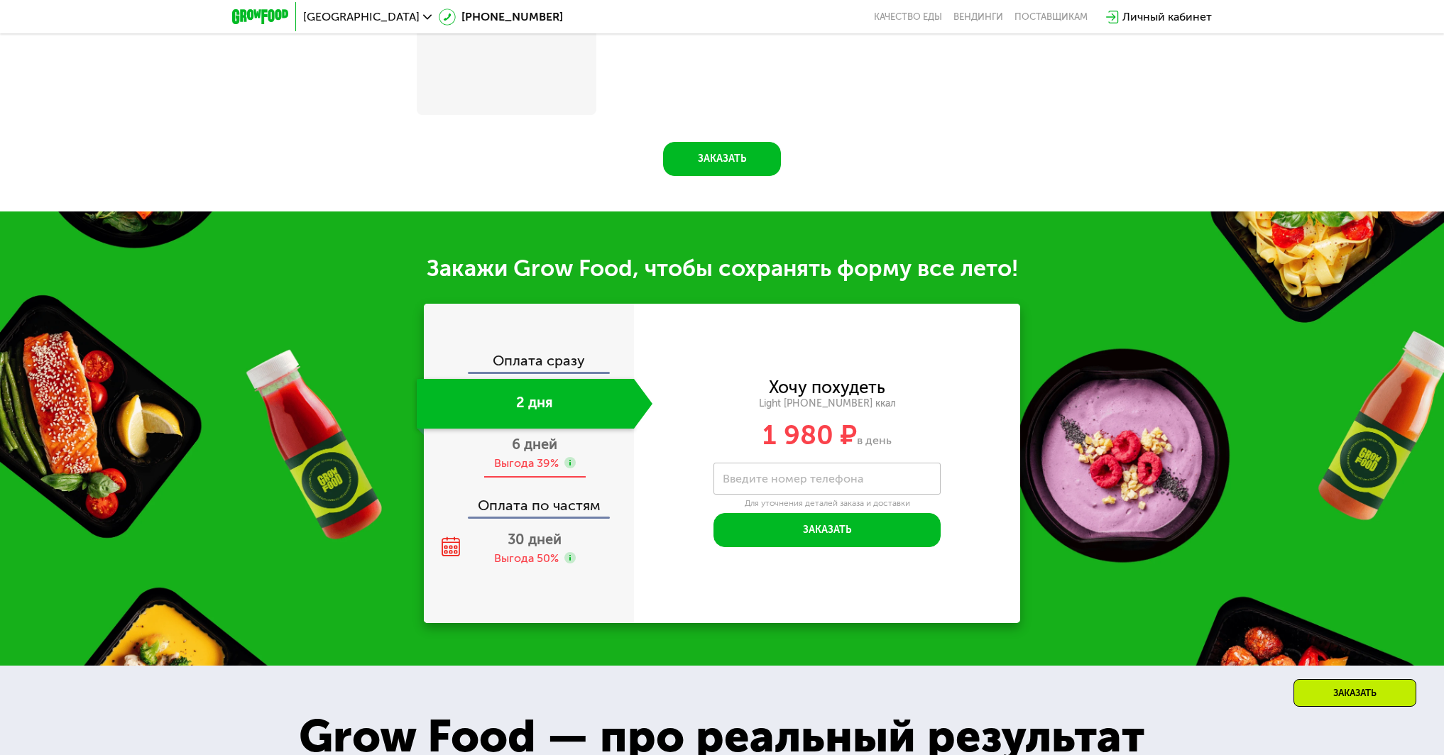
click at [542, 453] on span "6 дней" at bounding box center [534, 444] width 45 height 17
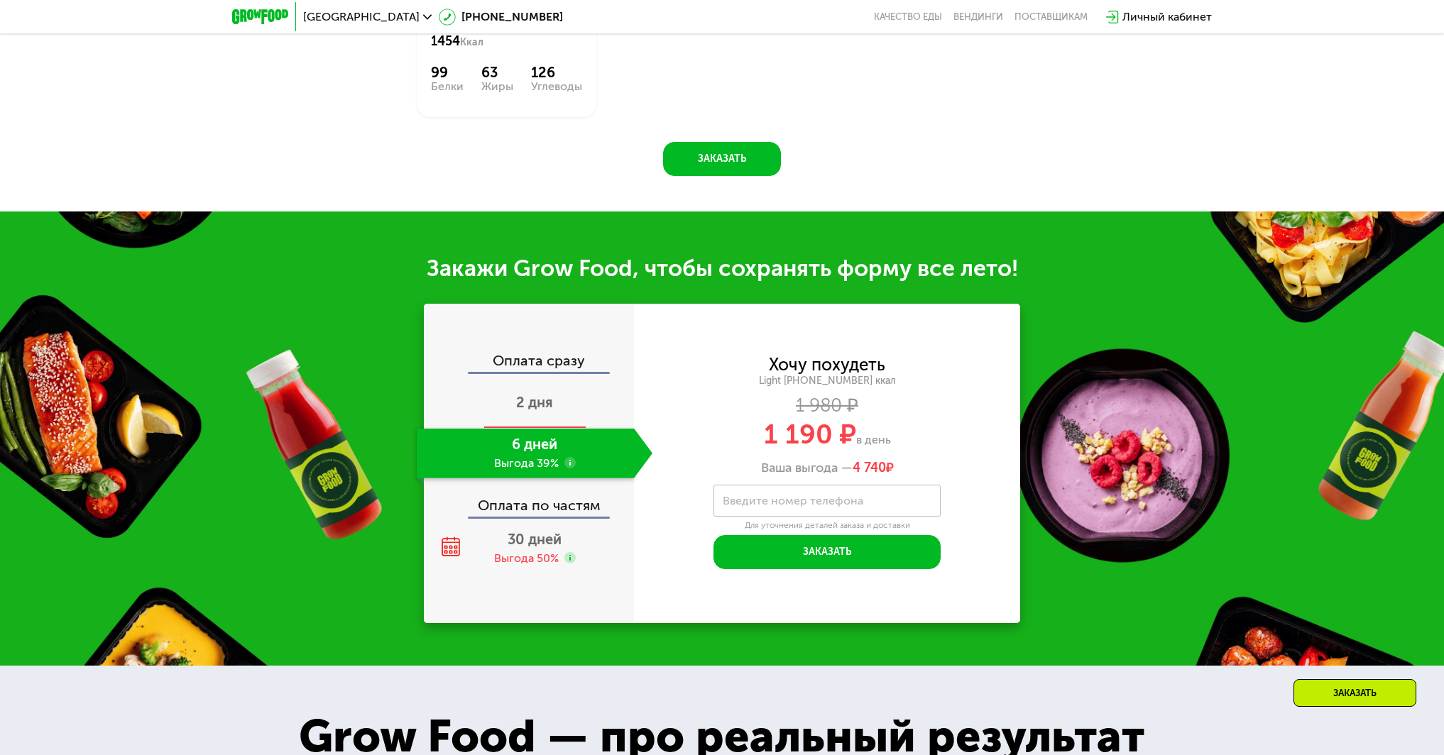
click at [548, 418] on div "2 дня" at bounding box center [535, 404] width 236 height 50
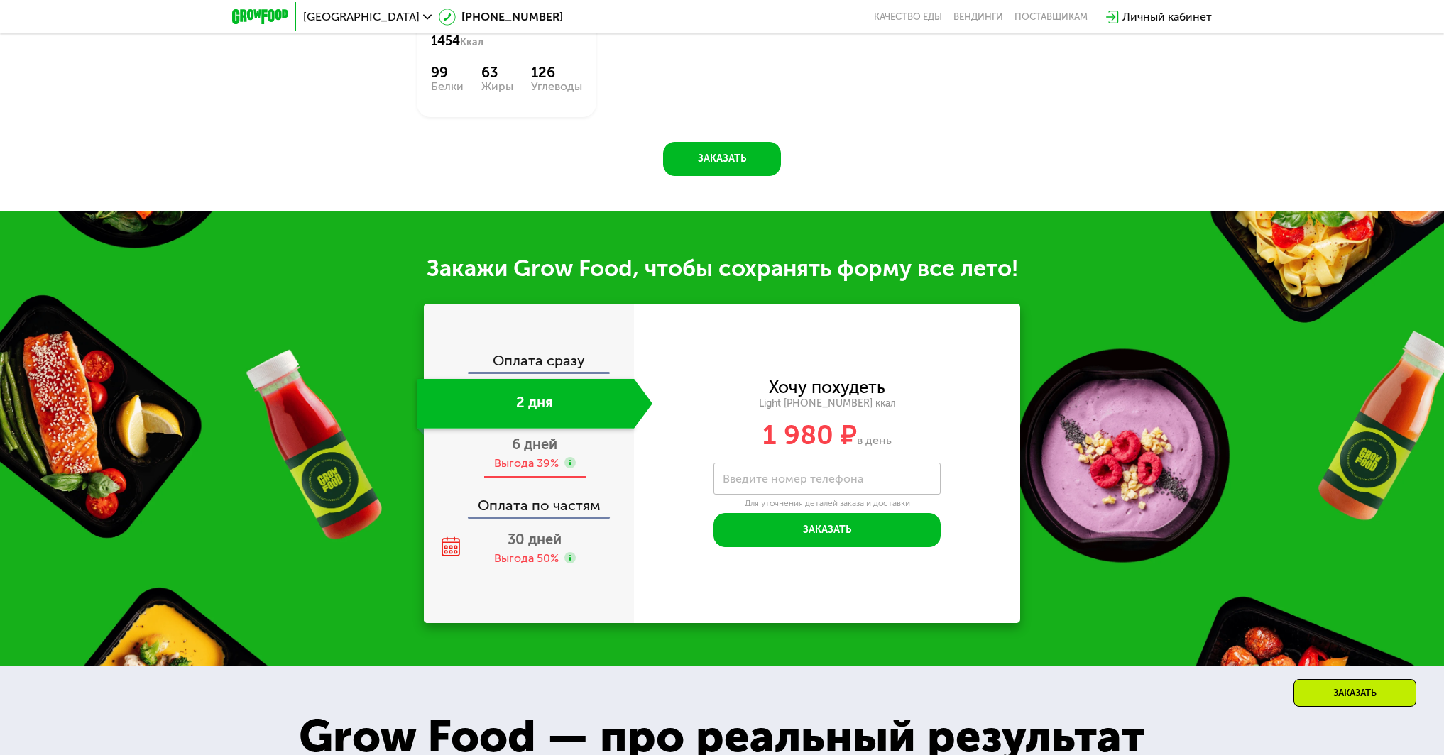
click at [544, 450] on span "6 дней" at bounding box center [534, 444] width 45 height 17
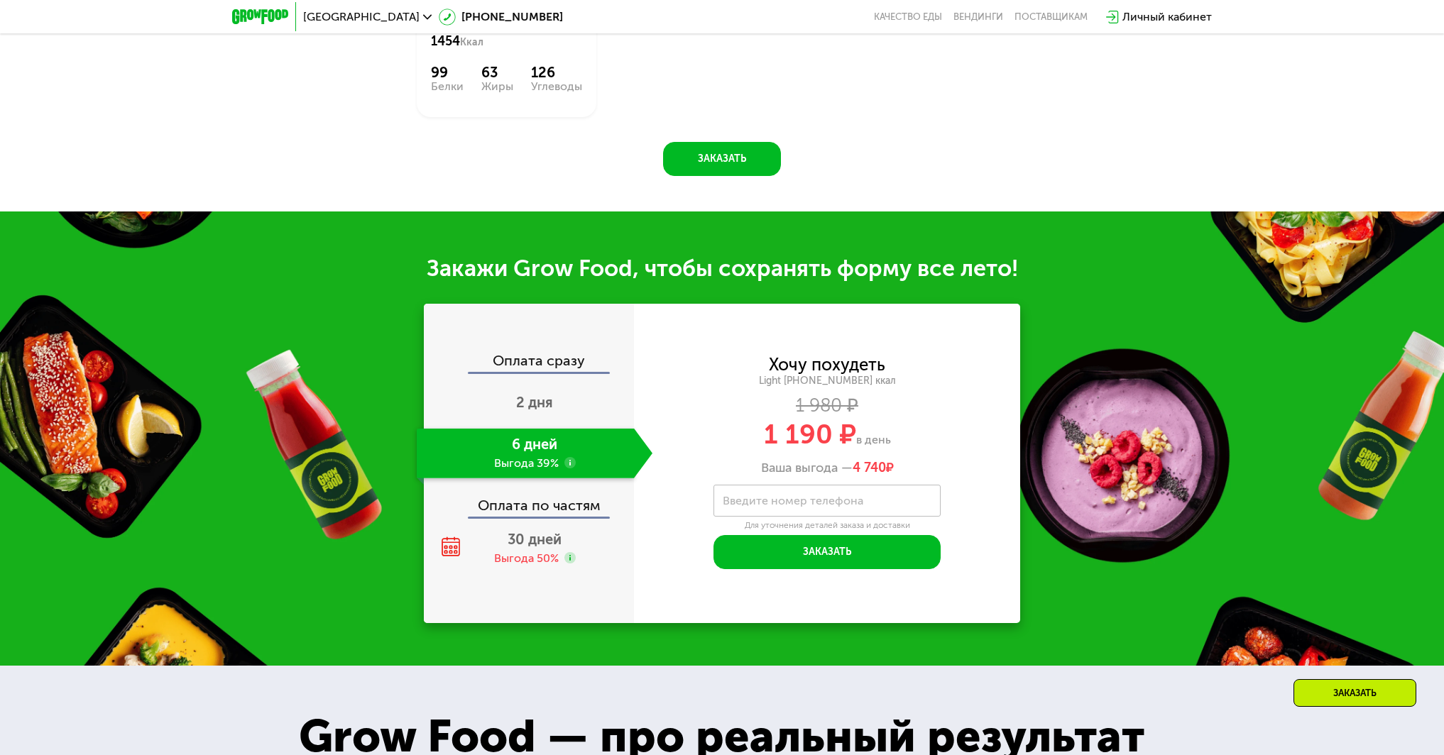
click at [540, 582] on div "Оплата сразу 2 дня 6 дней Выгода 39% Оплата по частям 30 дней Выгода 50%" at bounding box center [529, 463] width 210 height 319
click at [534, 566] on div "Выгода 50%" at bounding box center [526, 559] width 65 height 16
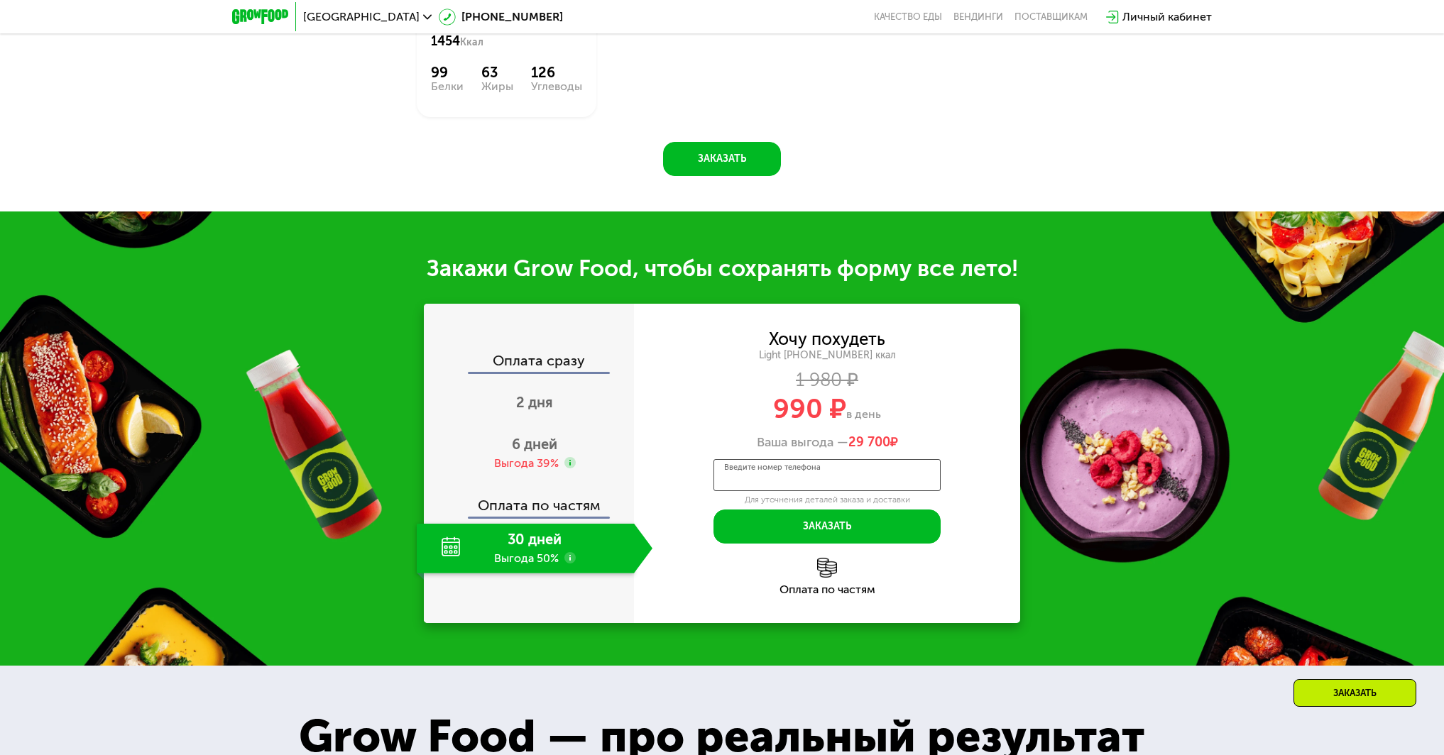
click at [897, 479] on input "Введите номер телефона" at bounding box center [826, 475] width 227 height 32
type input "**********"
click at [870, 439] on div "Хочу похудеть Light [PHONE_NUMBER] ккал 1 980 ₽ 990 ₽ в день Ваша выгода — 29 7…" at bounding box center [827, 390] width 386 height 119
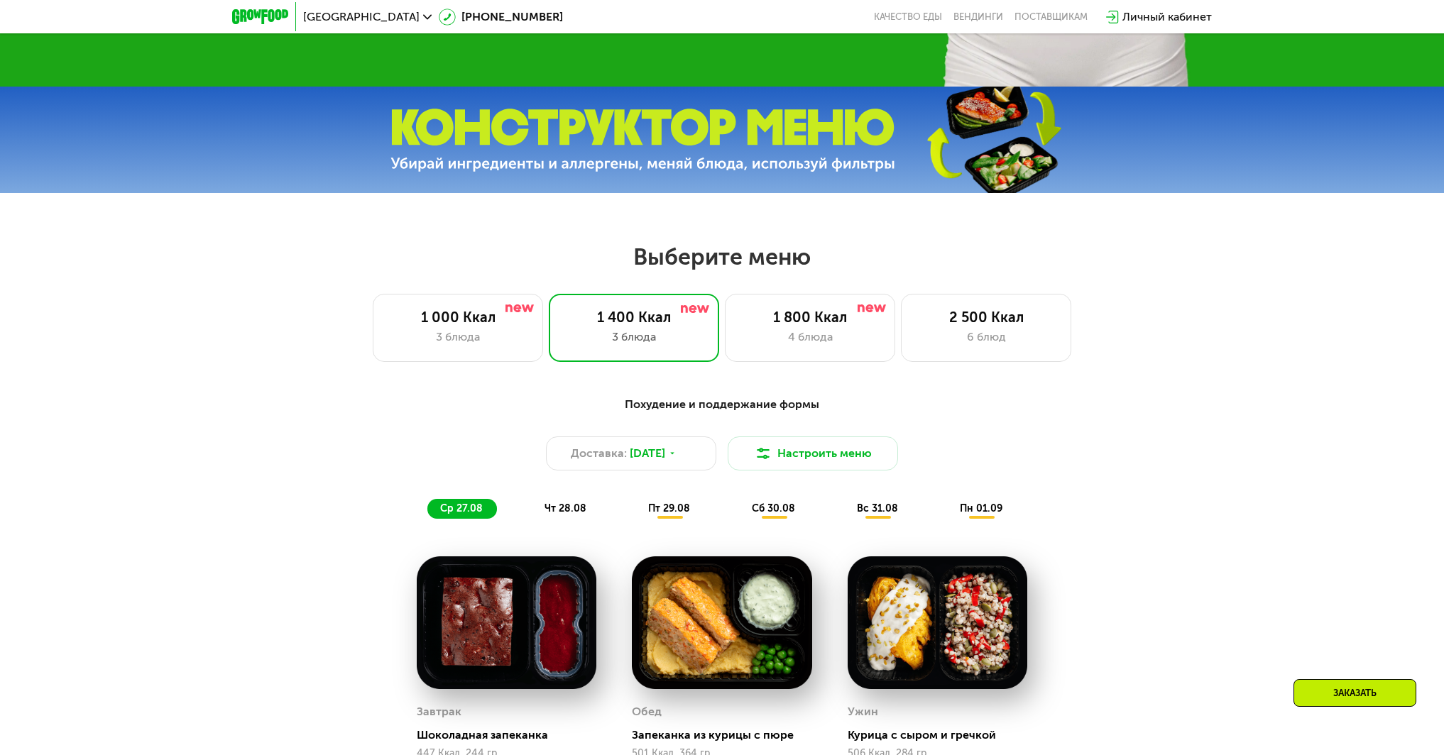
scroll to position [568, 0]
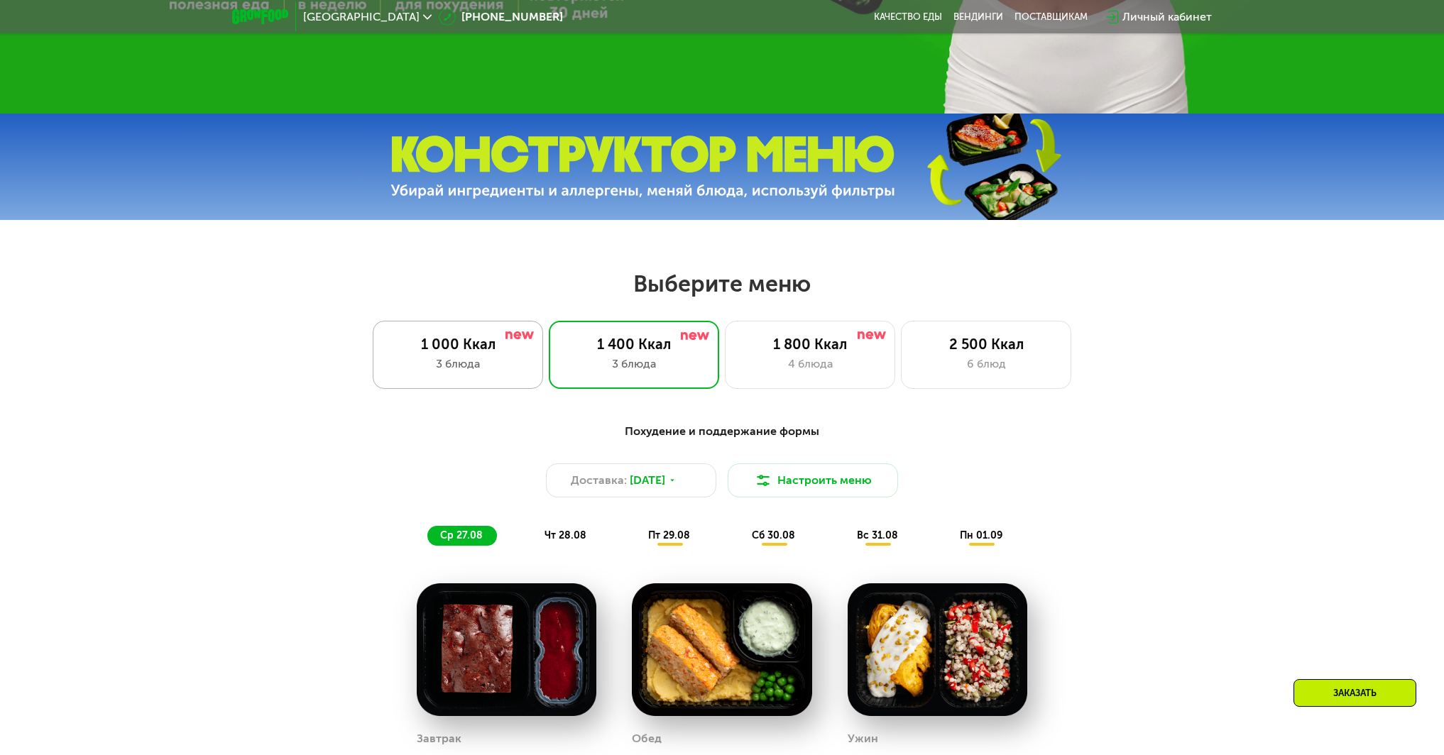
click at [525, 353] on div "1 000 Ккал" at bounding box center [458, 344] width 141 height 17
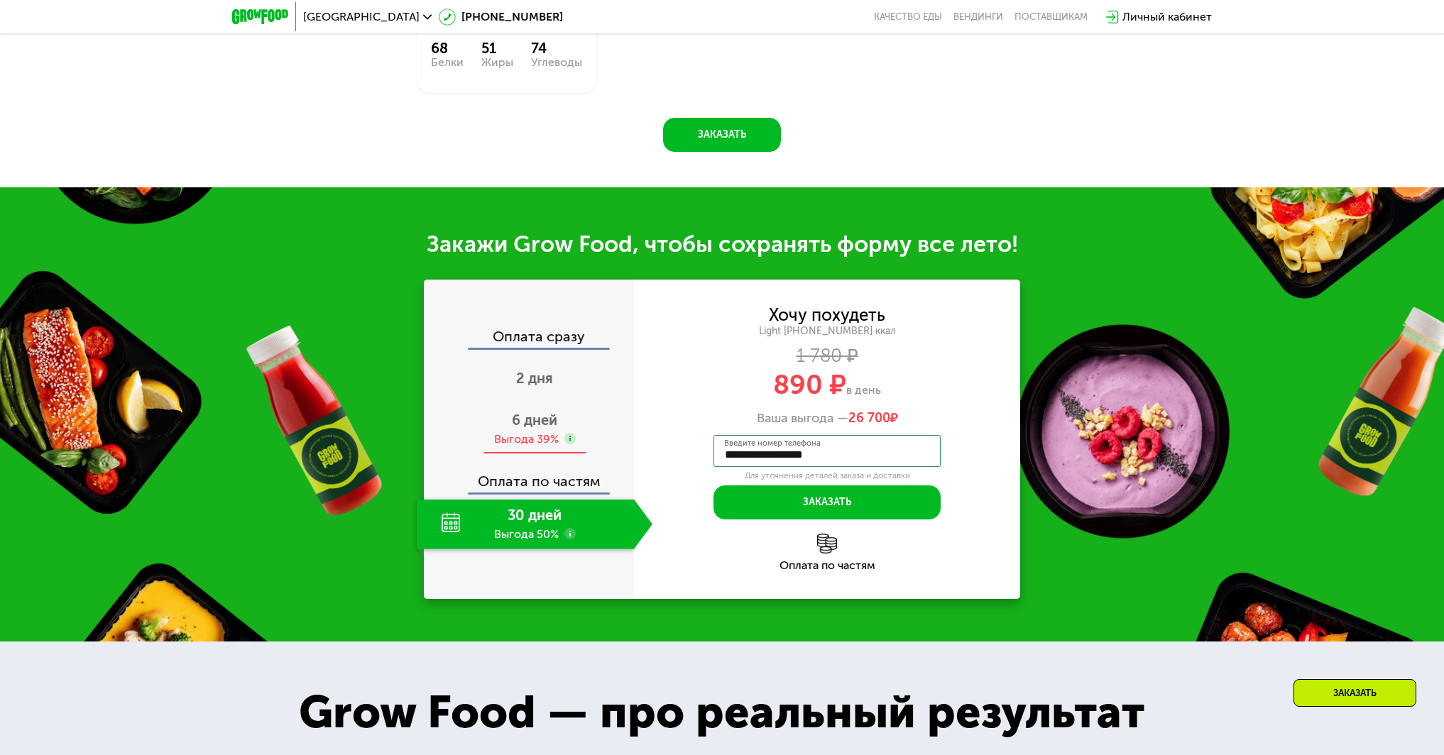
scroll to position [1420, 0]
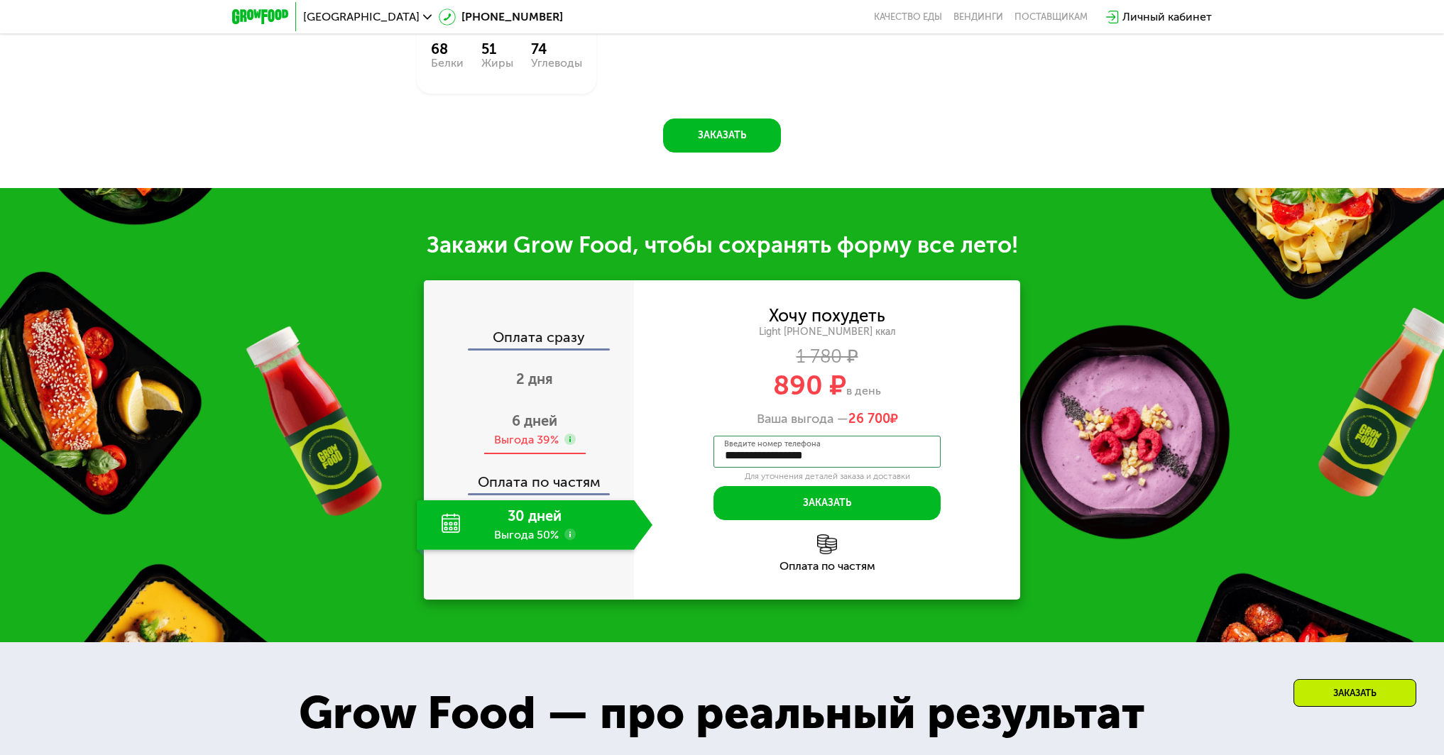
click at [513, 434] on div "6 дней Выгода 39%" at bounding box center [535, 430] width 236 height 50
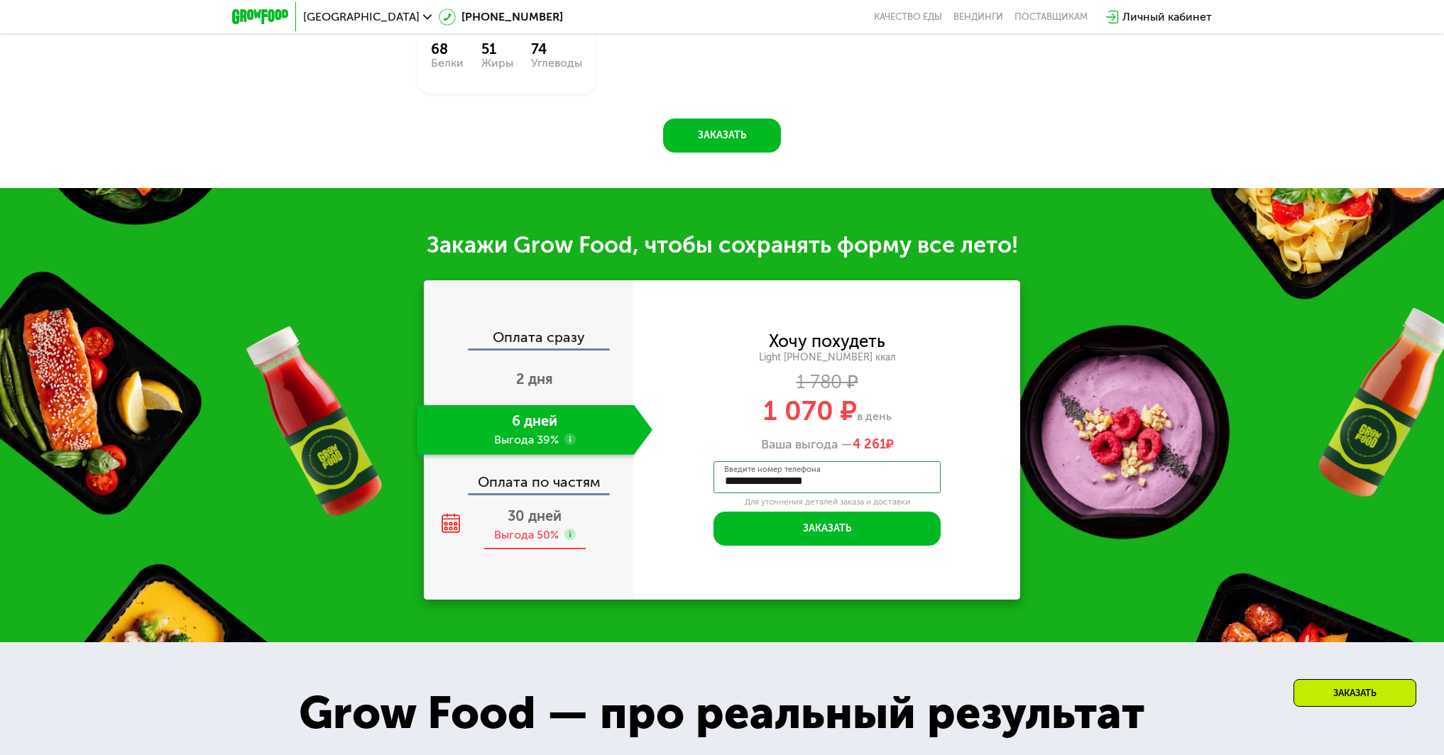
click at [554, 517] on span "30 дней" at bounding box center [535, 516] width 54 height 17
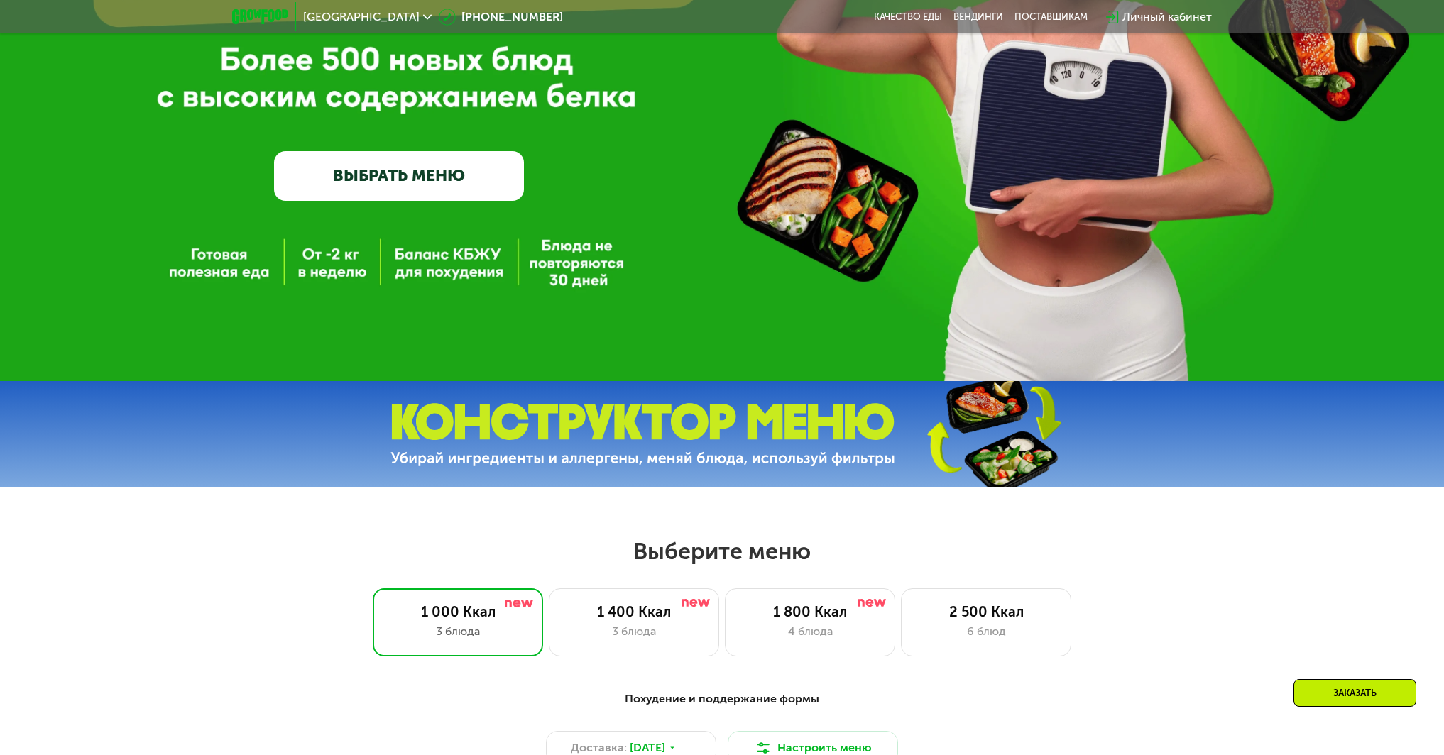
scroll to position [284, 0]
